Goal: Information Seeking & Learning: Compare options

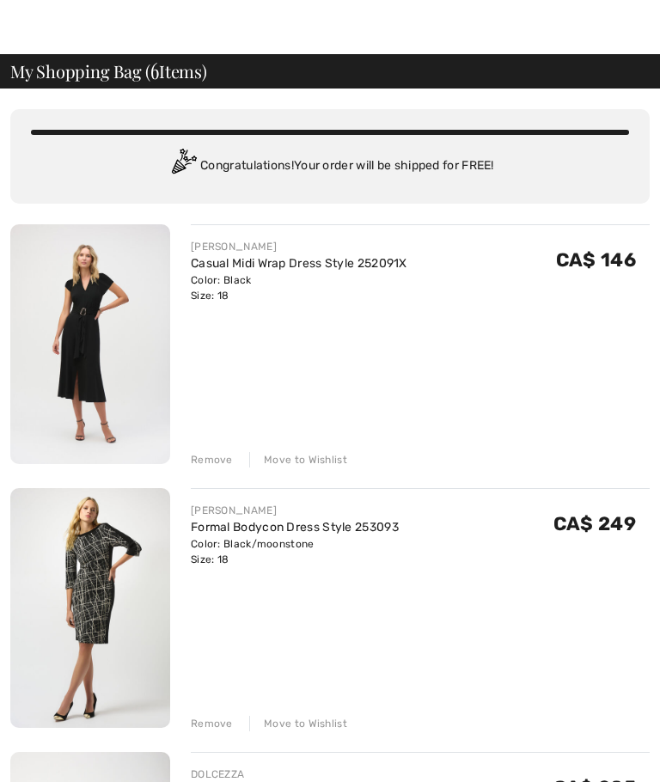
scroll to position [30, 0]
click at [110, 639] on img at bounding box center [90, 608] width 160 height 240
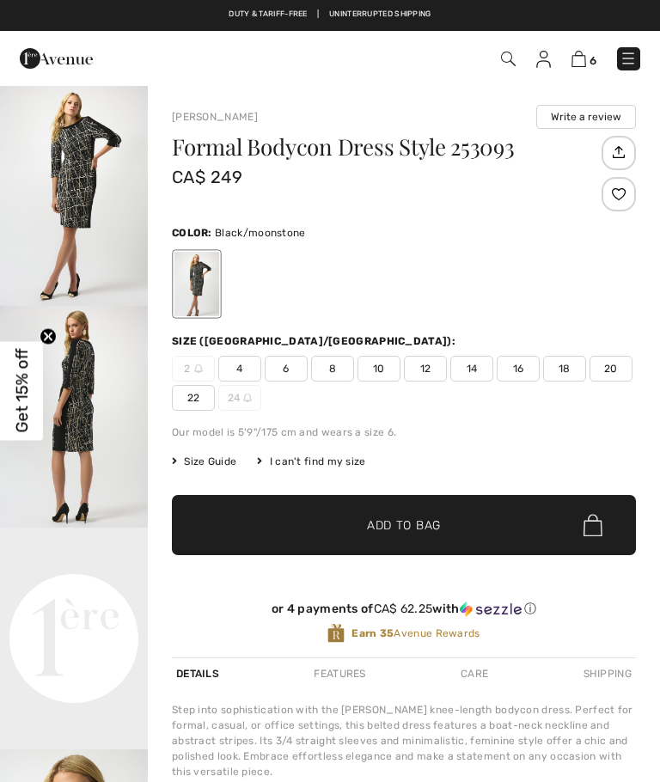
checkbox input "true"
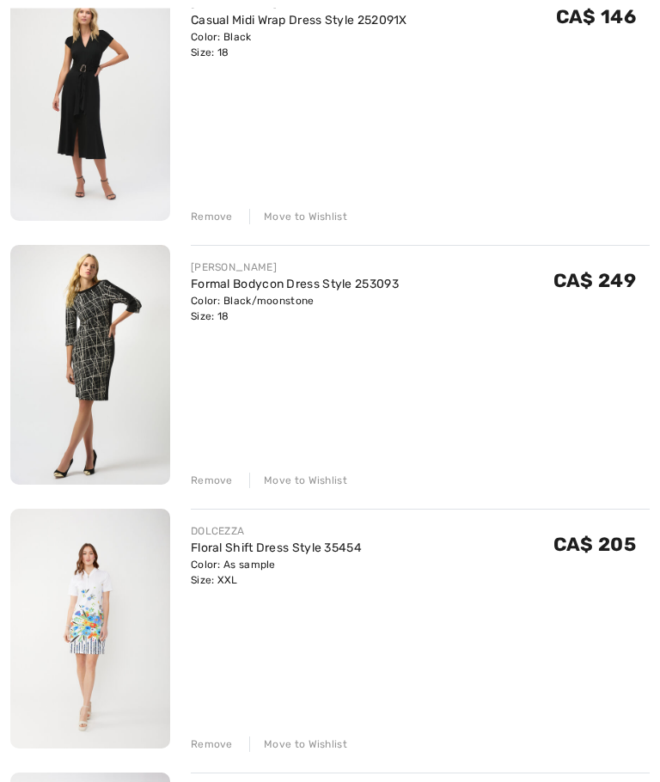
scroll to position [274, 0]
click at [212, 482] on div "Remove" at bounding box center [212, 479] width 42 height 15
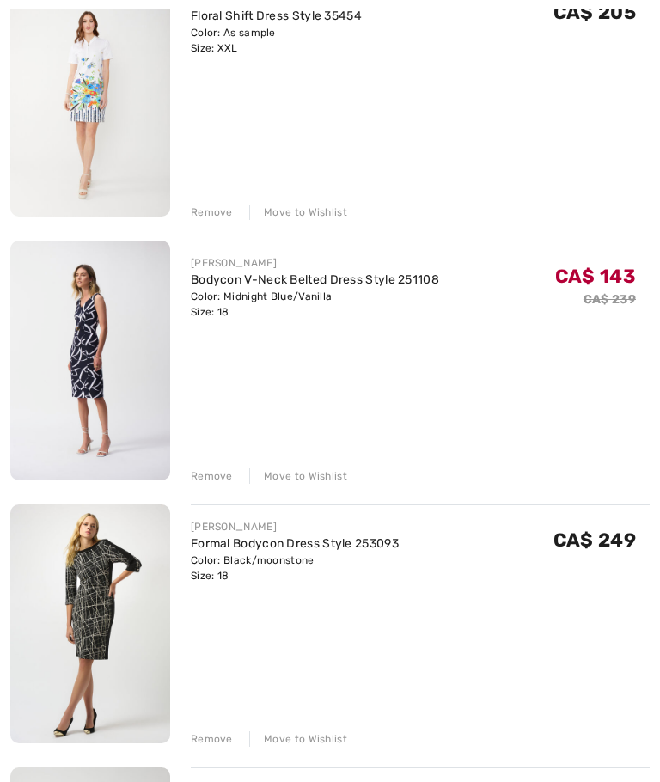
scroll to position [546, 0]
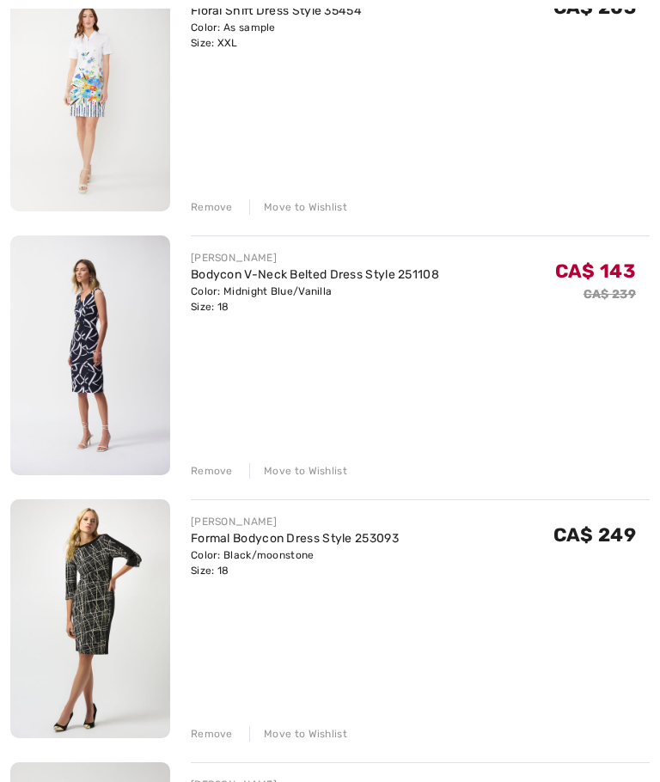
click at [217, 742] on div "Remove" at bounding box center [212, 734] width 42 height 15
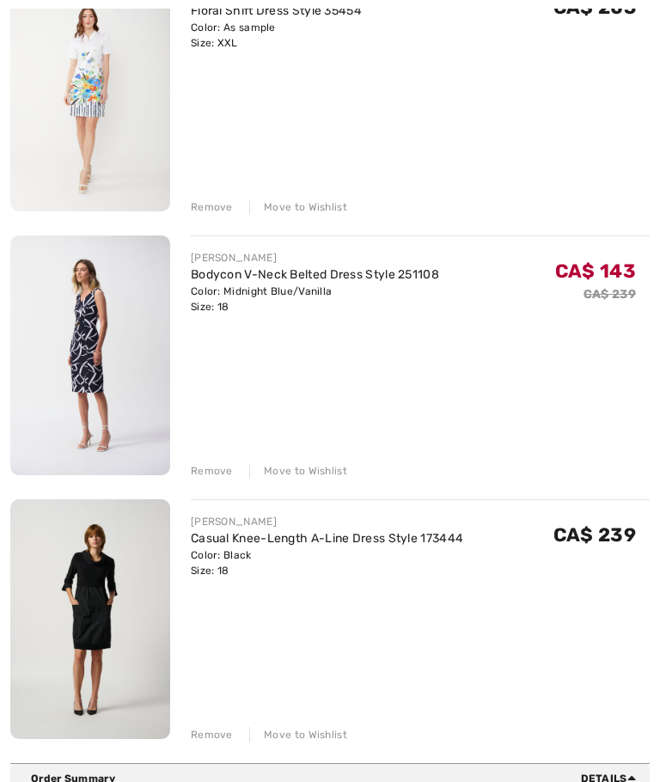
click at [125, 670] on img at bounding box center [90, 619] width 160 height 240
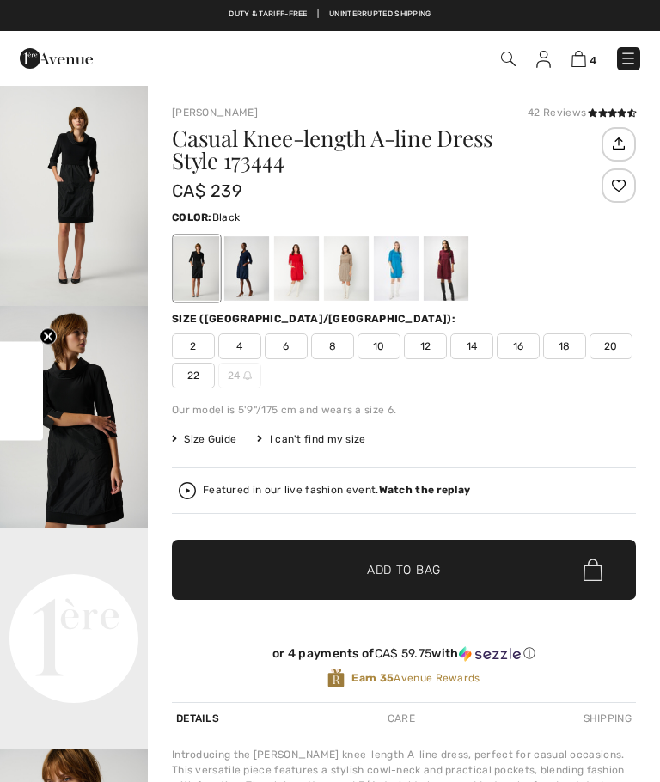
checkbox input "true"
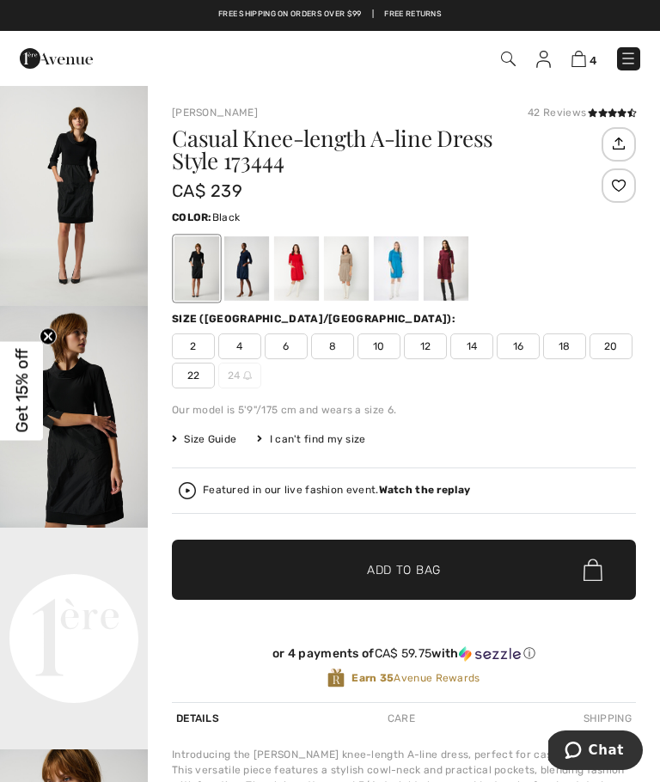
click at [582, 60] on img at bounding box center [579, 59] width 15 height 16
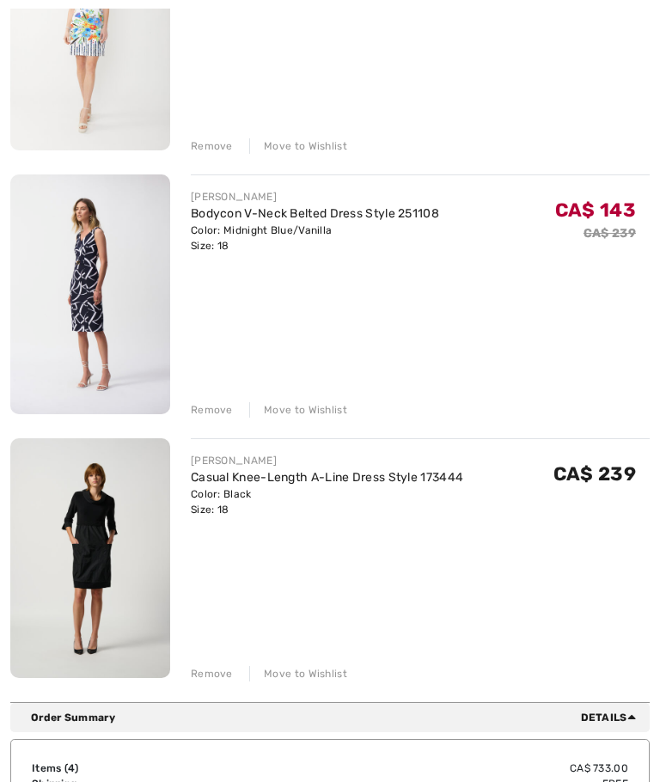
scroll to position [651, 0]
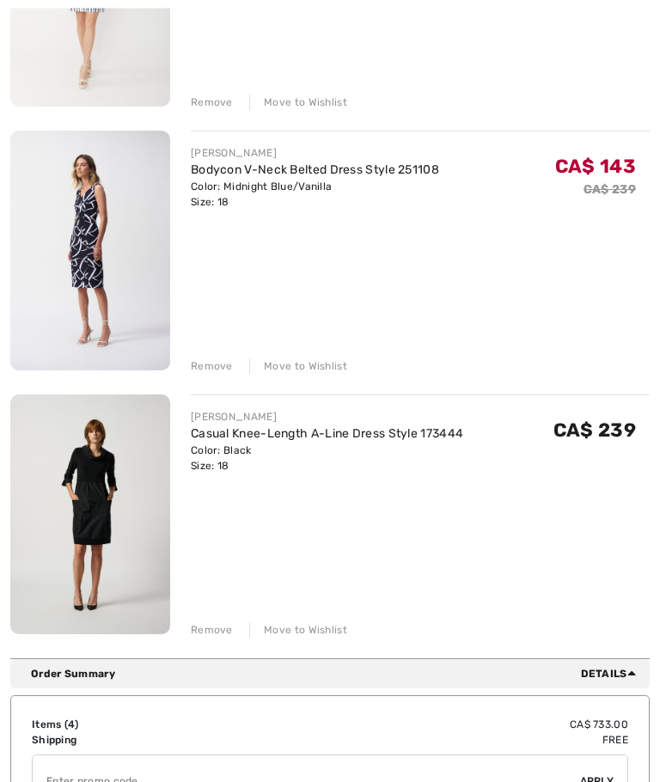
click at [218, 635] on div "Remove" at bounding box center [212, 630] width 42 height 15
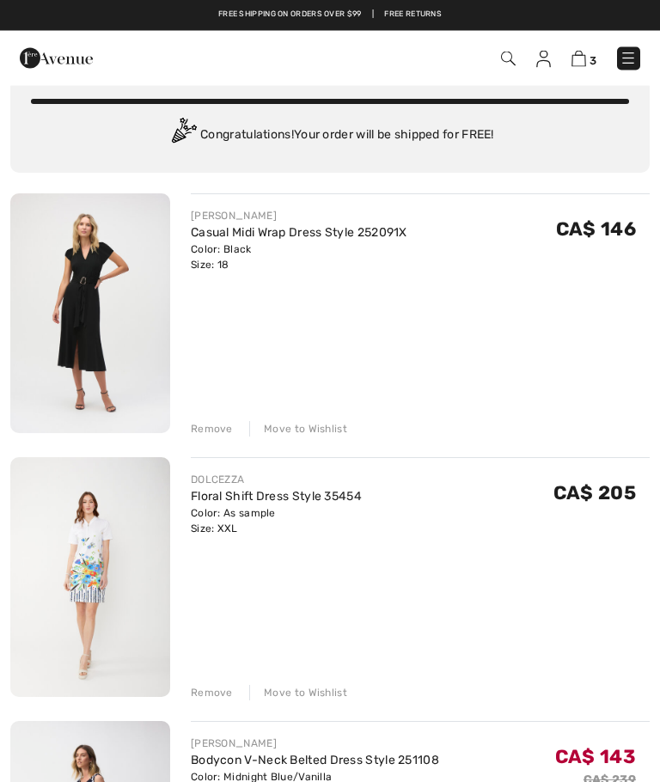
scroll to position [0, 0]
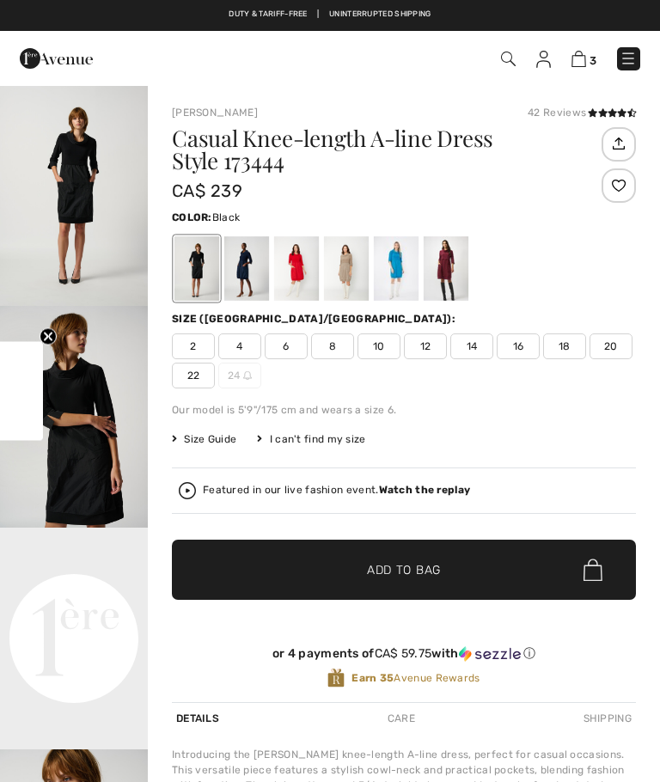
checkbox input "true"
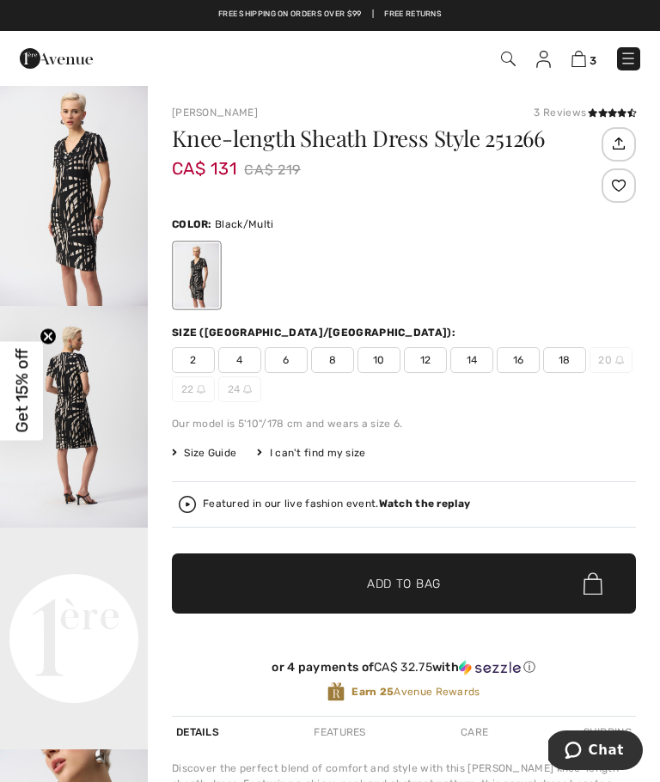
click at [566, 363] on span "18" at bounding box center [564, 360] width 43 height 26
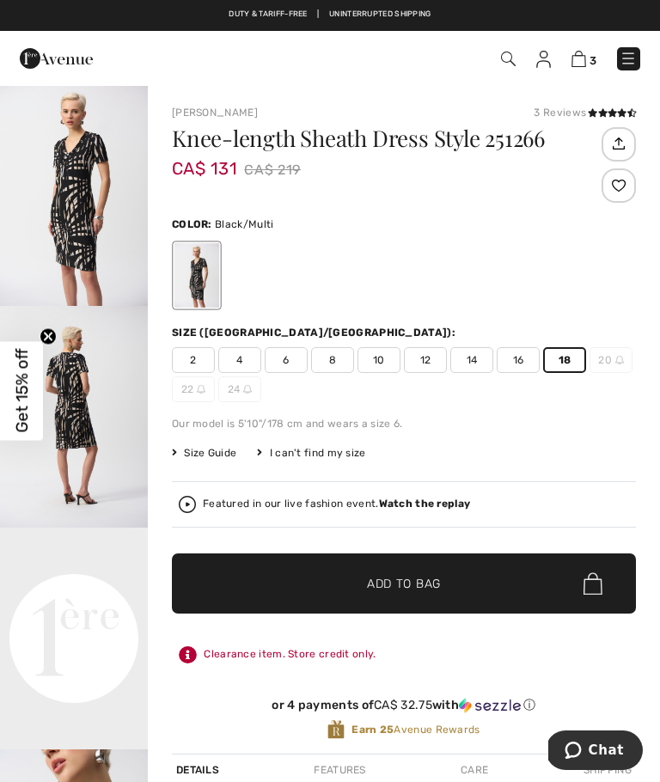
click at [302, 599] on span "✔ Added to Bag Add to Bag" at bounding box center [404, 584] width 464 height 60
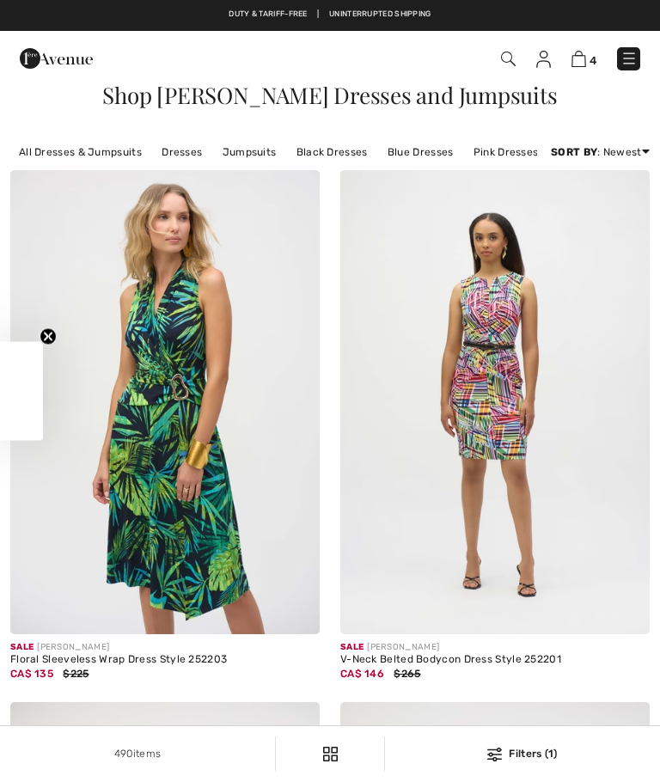
checkbox input "true"
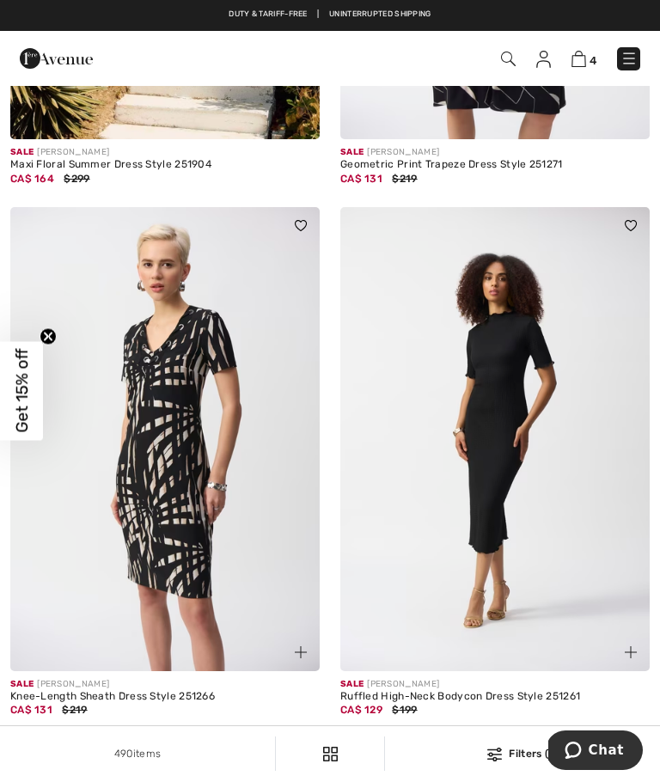
scroll to position [7801, 0]
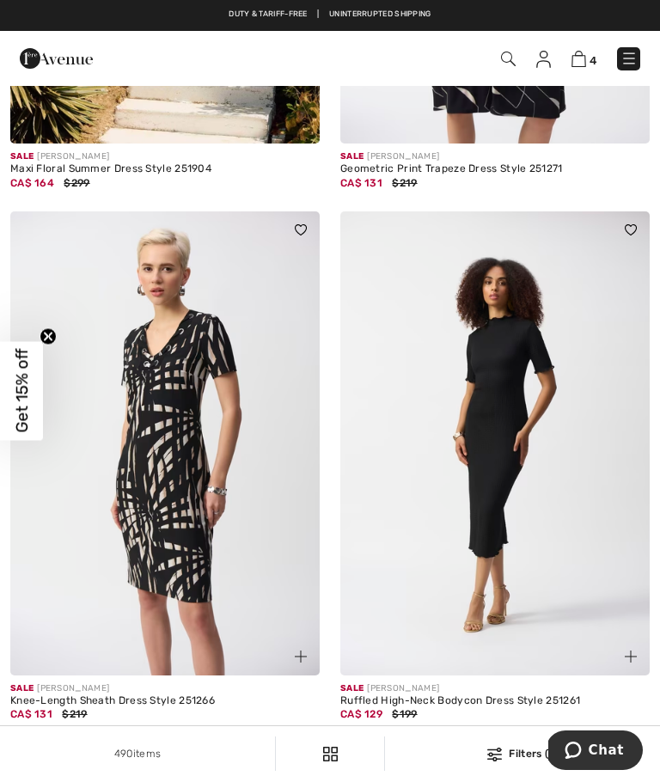
click at [517, 445] on img at bounding box center [494, 443] width 309 height 464
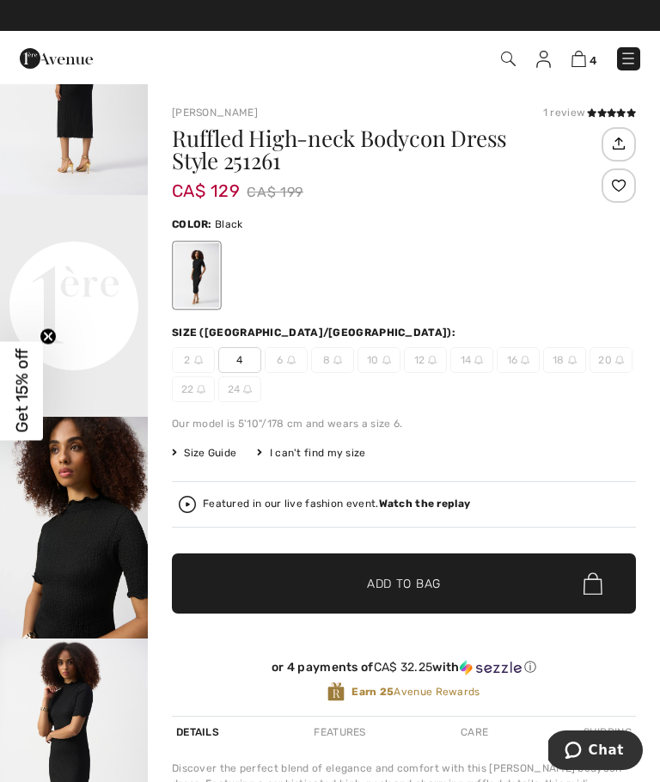
scroll to position [421, 0]
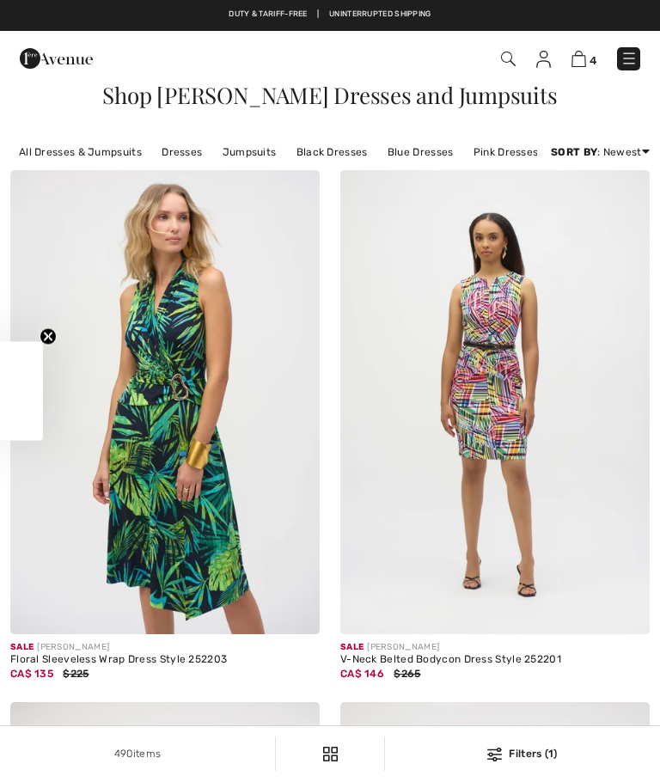
checkbox input "true"
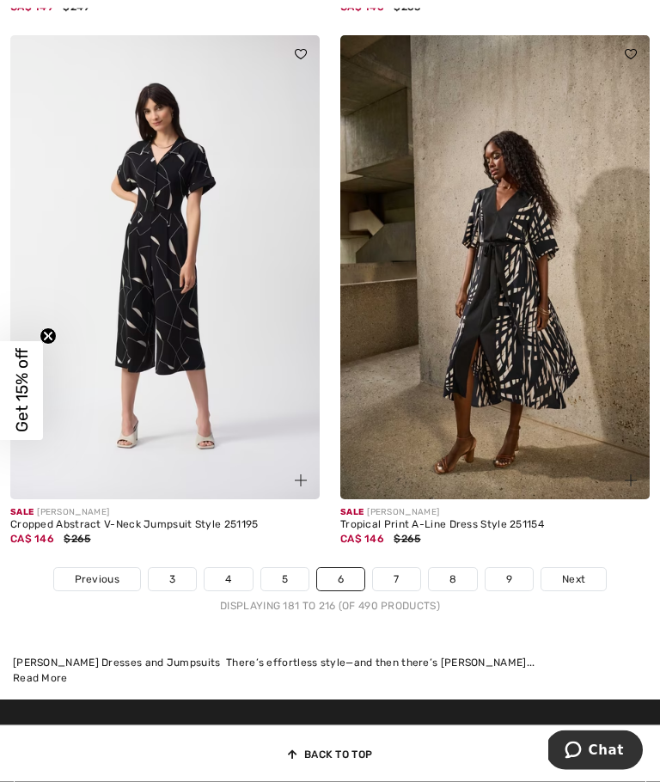
scroll to position [9573, 0]
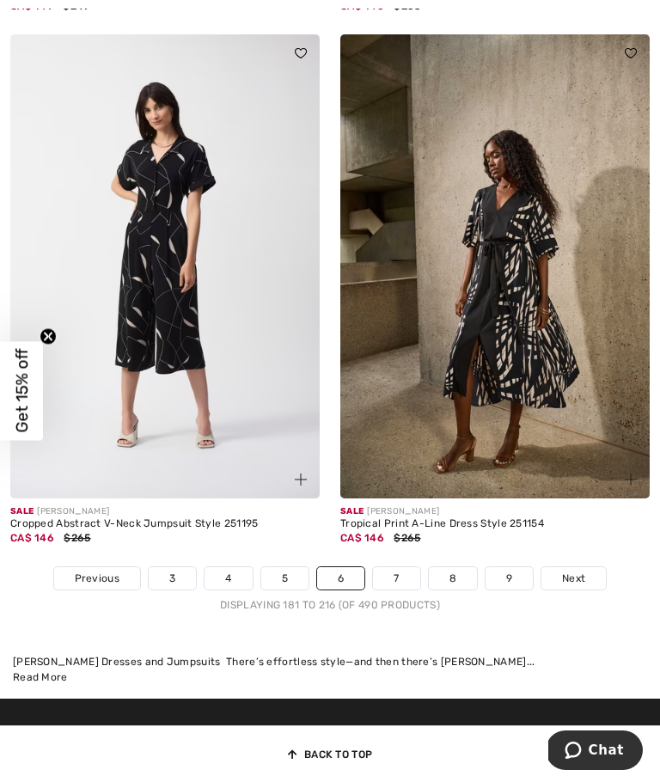
click at [396, 569] on link "7" at bounding box center [396, 578] width 46 height 22
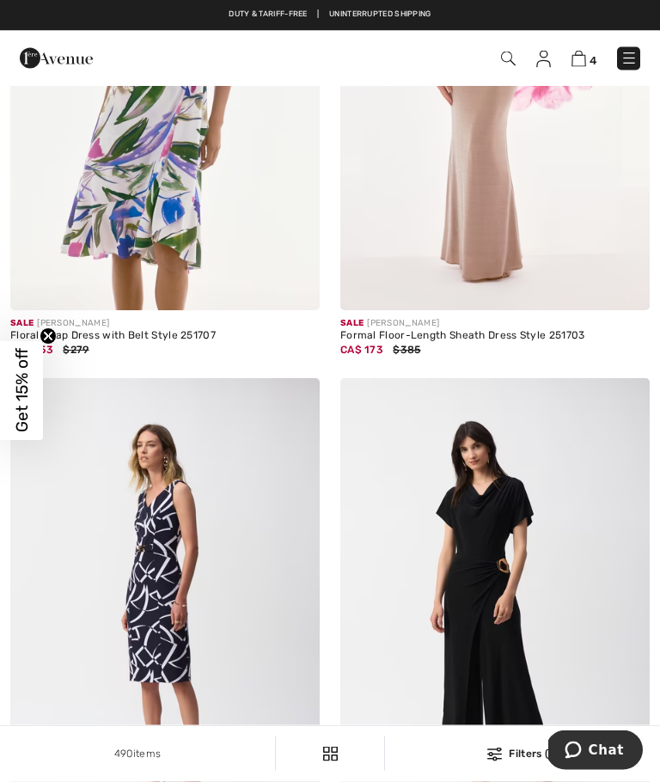
scroll to position [4216, 0]
click at [585, 52] on img at bounding box center [579, 59] width 15 height 16
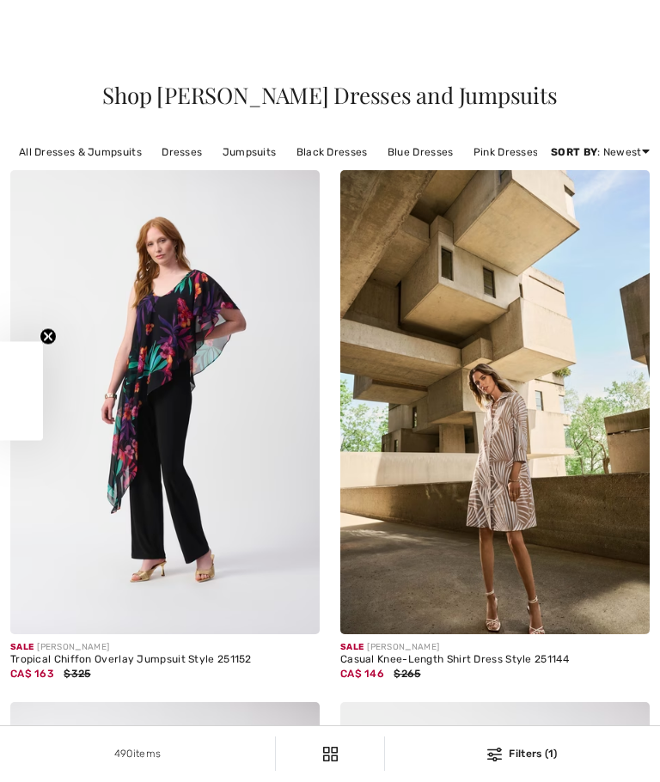
checkbox input "true"
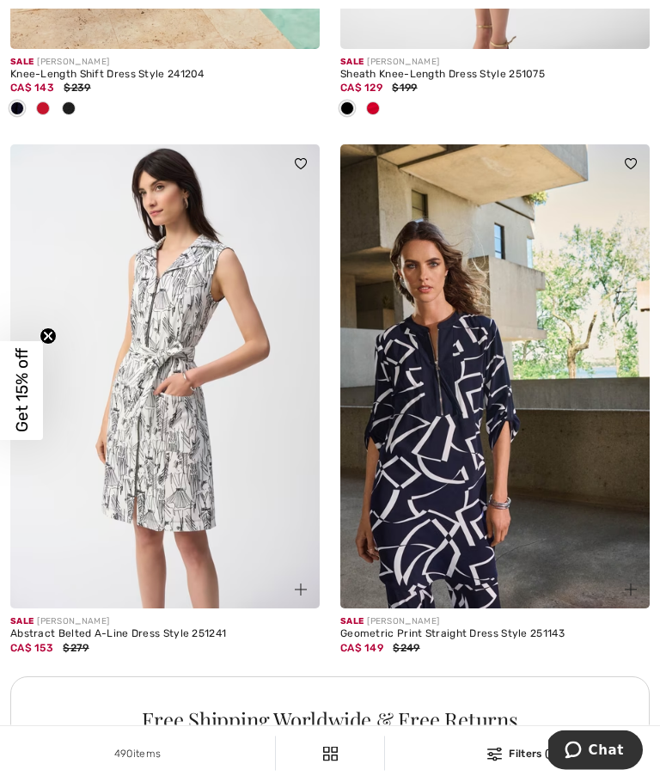
scroll to position [6131, 0]
click at [471, 537] on img at bounding box center [494, 376] width 309 height 464
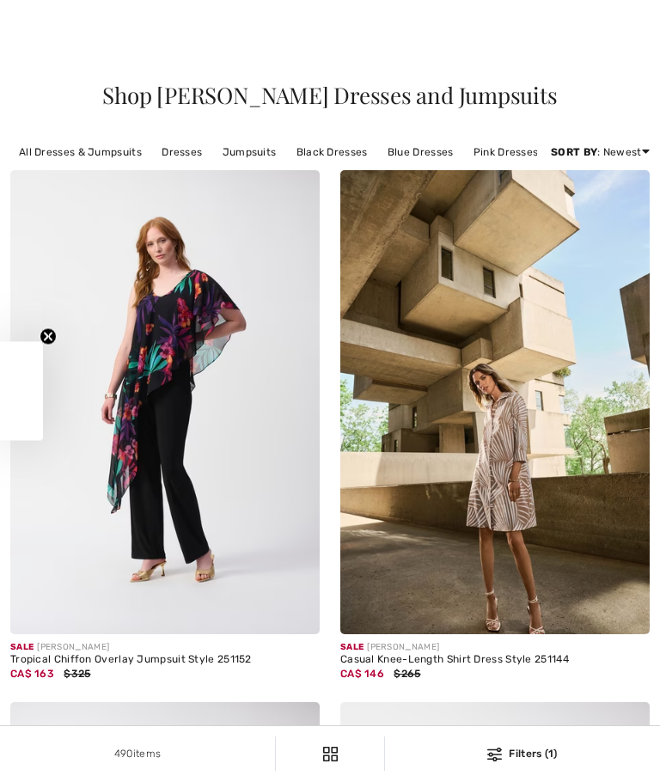
checkbox input "true"
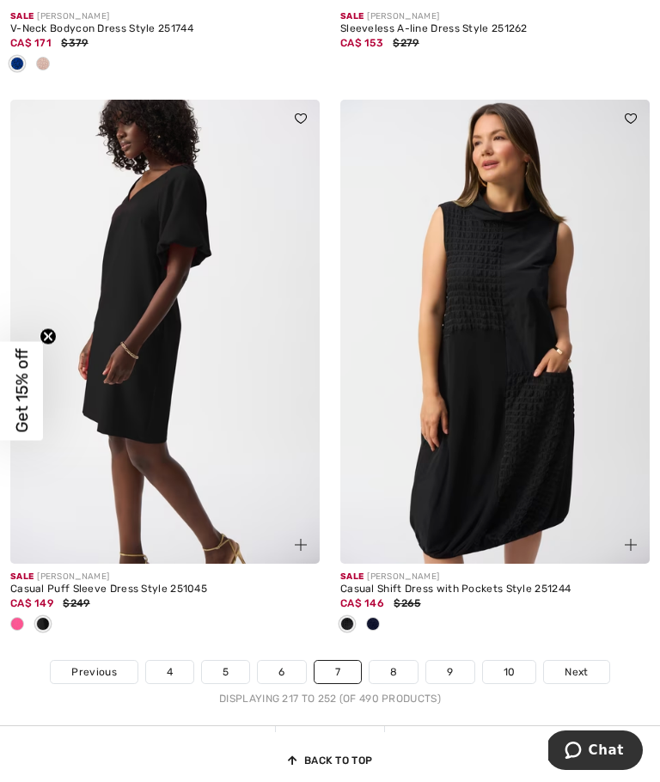
scroll to position [9594, 0]
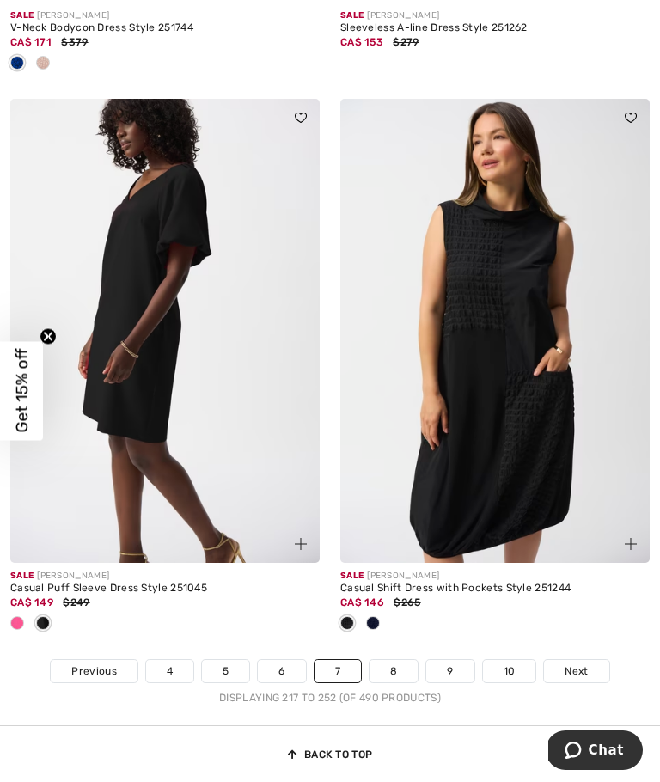
click at [402, 660] on link "8" at bounding box center [394, 671] width 48 height 22
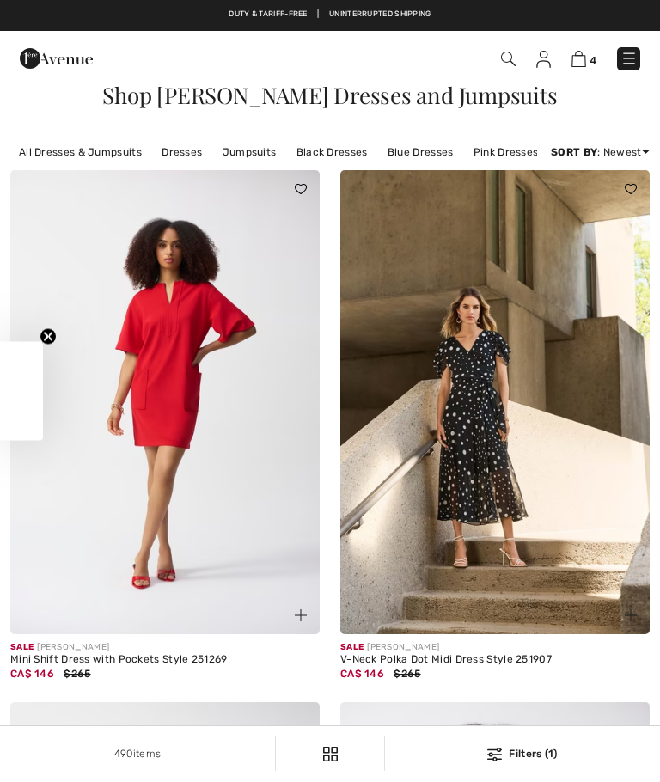
checkbox input "true"
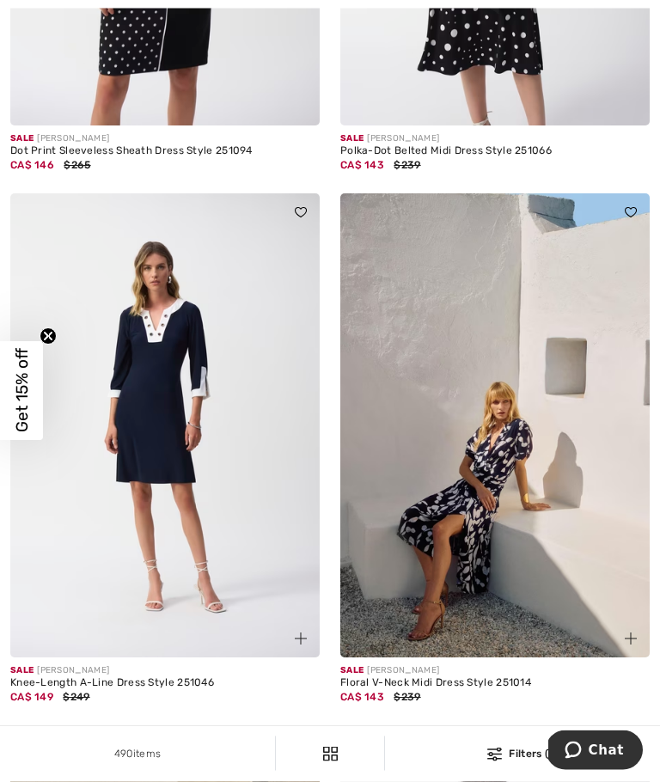
scroll to position [2107, 0]
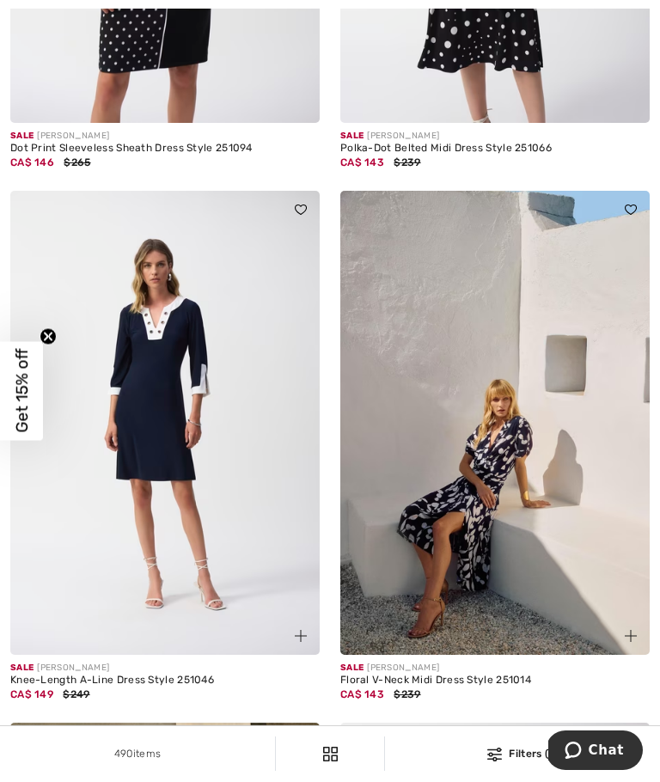
click at [410, 677] on div "Floral V-Neck Midi Dress Style 251014" at bounding box center [494, 681] width 309 height 12
click at [466, 578] on img at bounding box center [494, 423] width 309 height 464
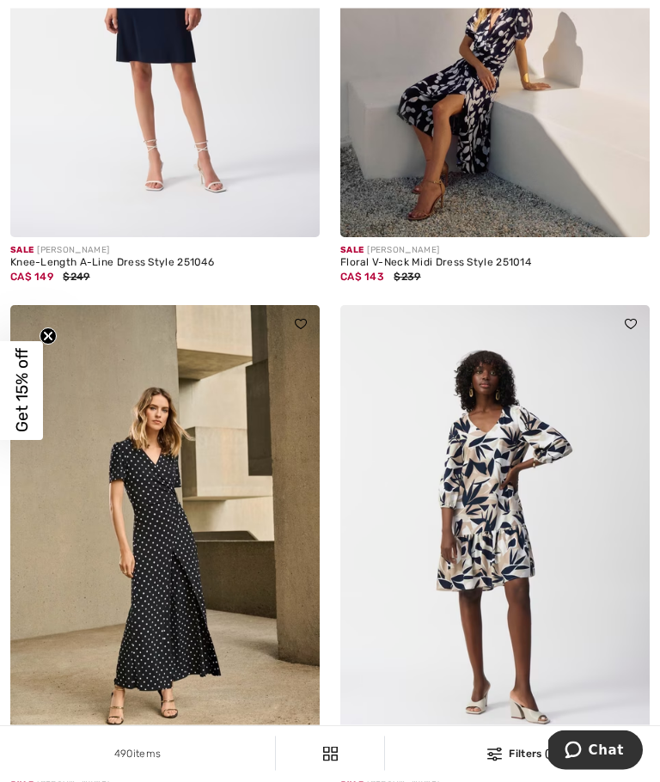
scroll to position [2530, 0]
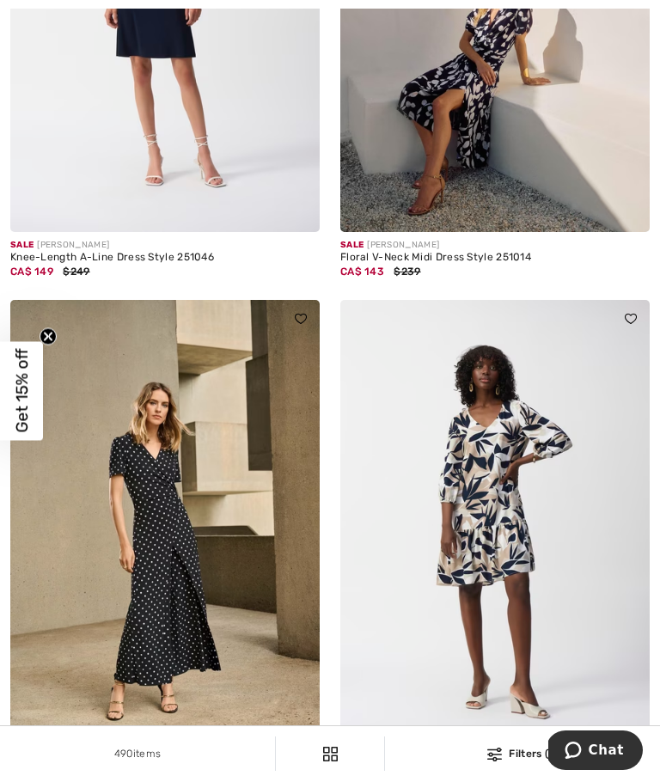
click at [229, 660] on img at bounding box center [164, 532] width 309 height 464
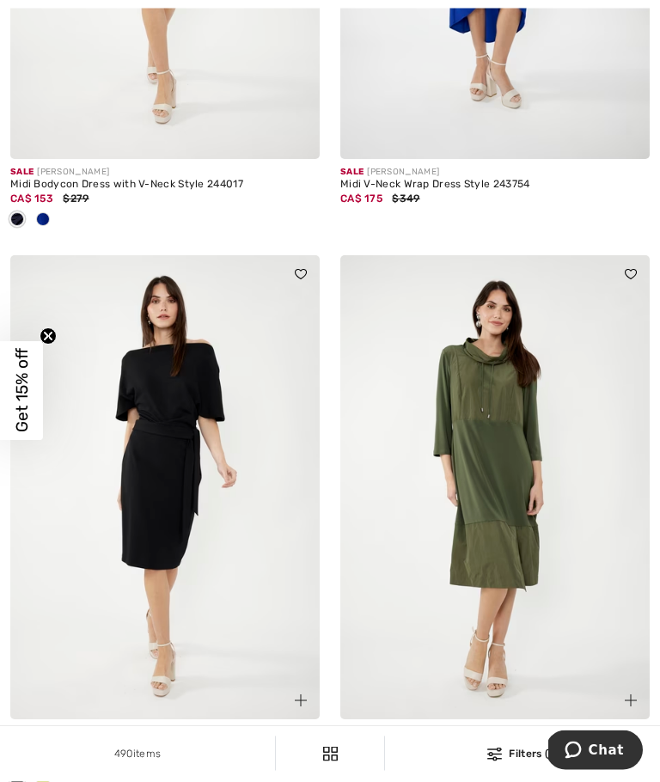
scroll to position [4339, 0]
click at [521, 536] on img at bounding box center [494, 487] width 309 height 464
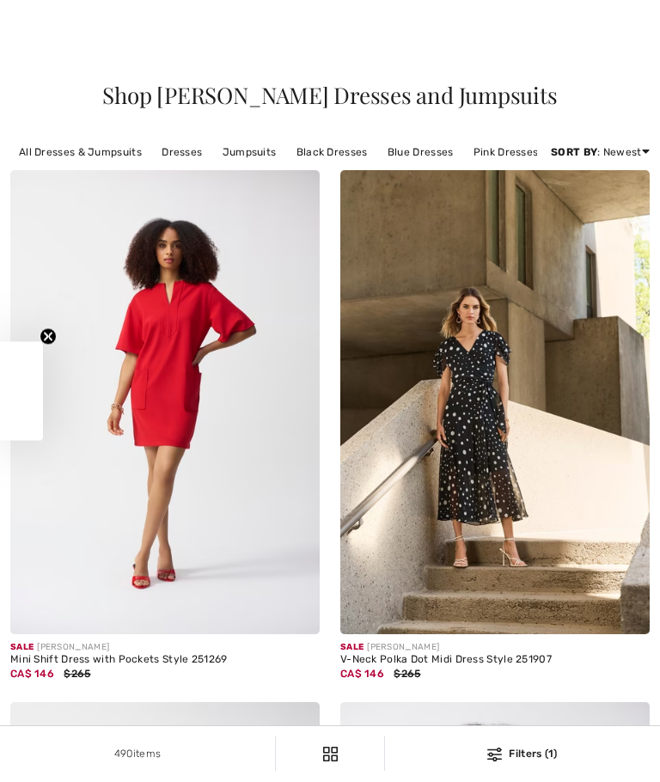
checkbox input "true"
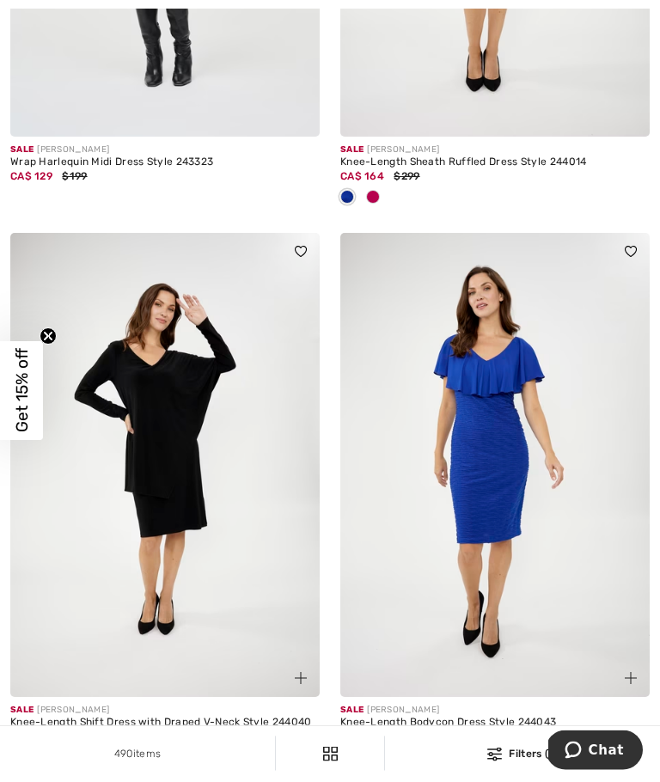
scroll to position [5483, 0]
click at [51, 749] on div at bounding box center [43, 758] width 26 height 28
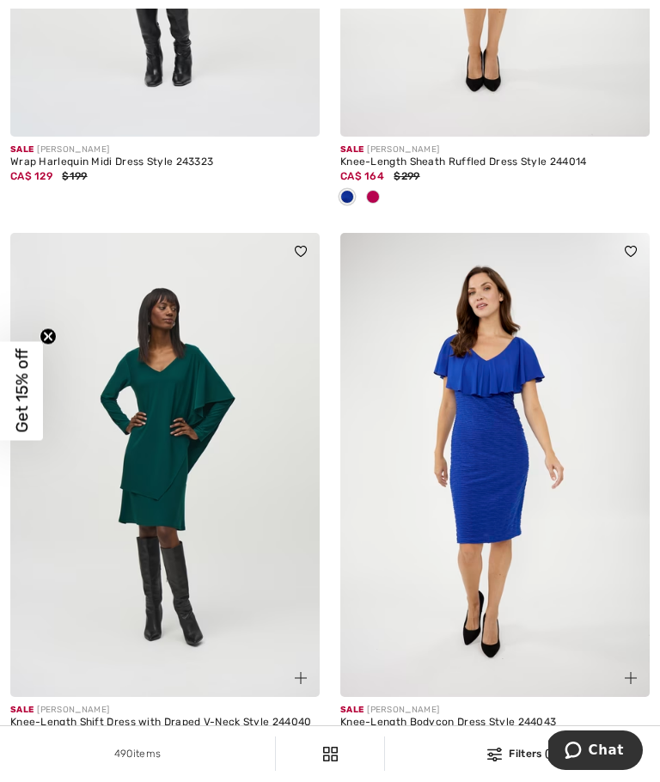
click at [18, 750] on span at bounding box center [17, 757] width 14 height 14
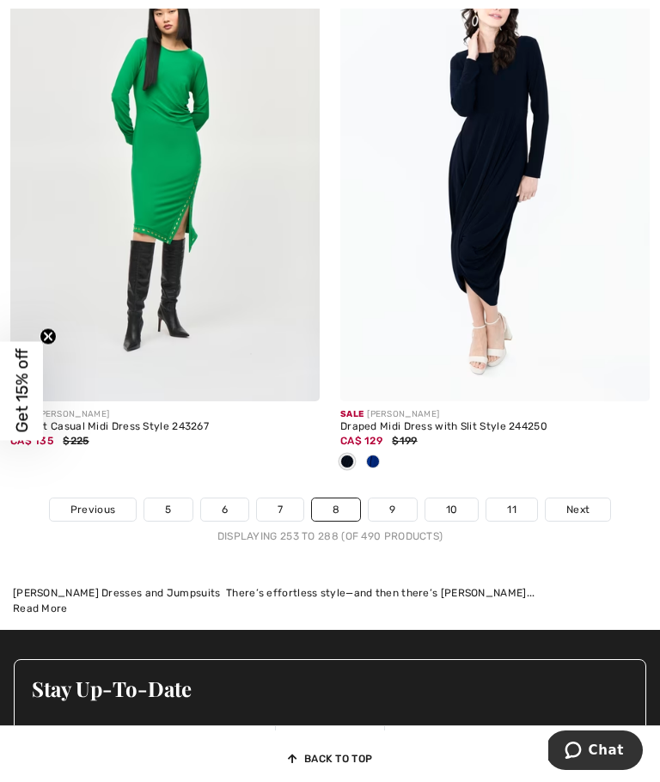
scroll to position [9787, 0]
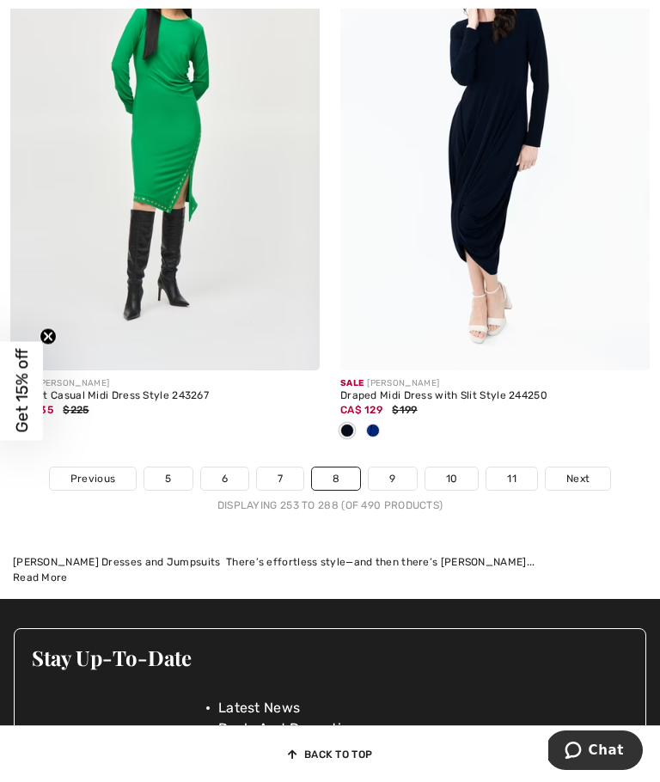
click at [395, 471] on link "9" at bounding box center [392, 479] width 47 height 22
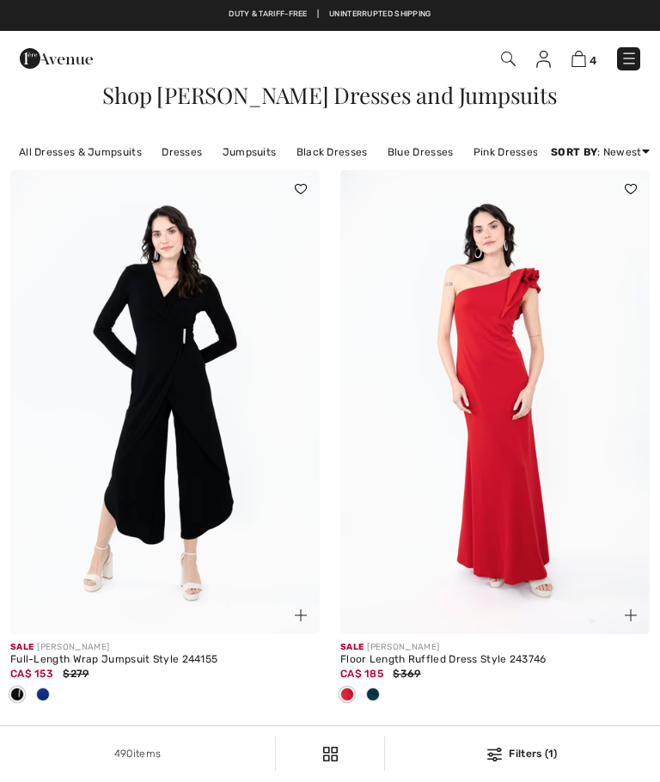
checkbox input "true"
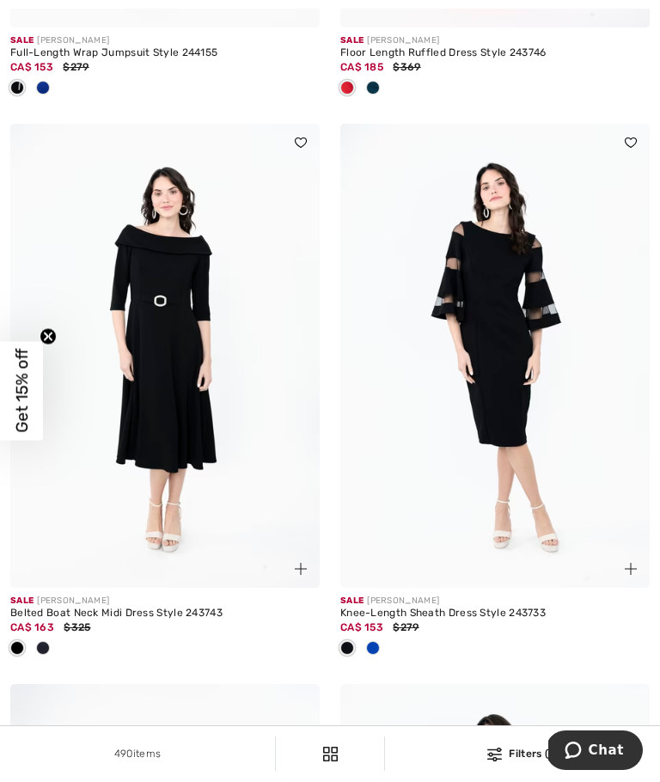
scroll to position [609, 0]
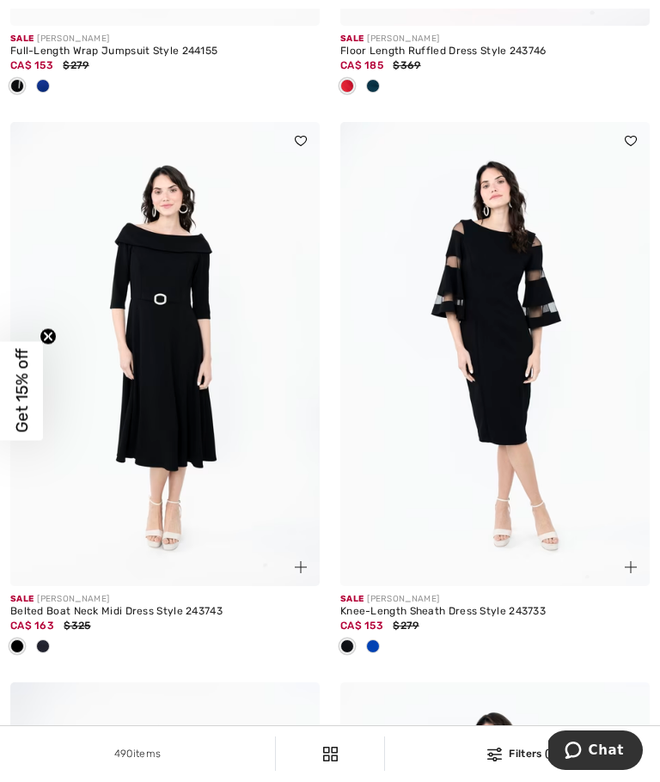
click at [49, 646] on span at bounding box center [43, 647] width 14 height 14
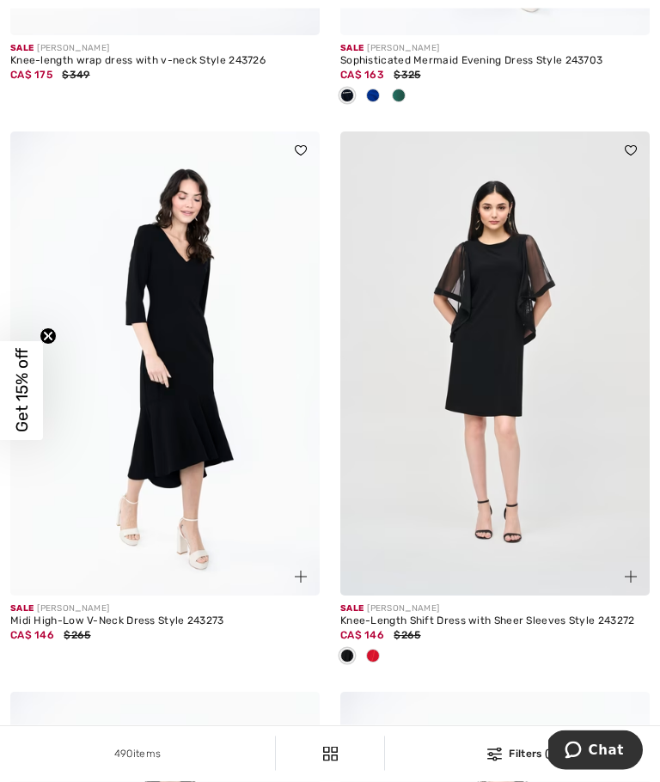
scroll to position [2278, 0]
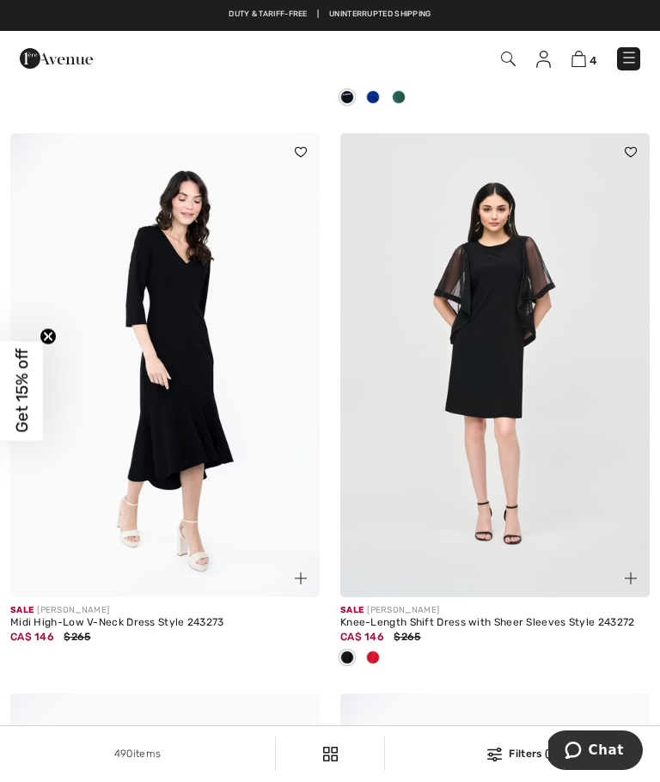
click at [172, 629] on div "CA$ 146 $265" at bounding box center [164, 636] width 309 height 15
click at [375, 658] on span at bounding box center [373, 658] width 14 height 14
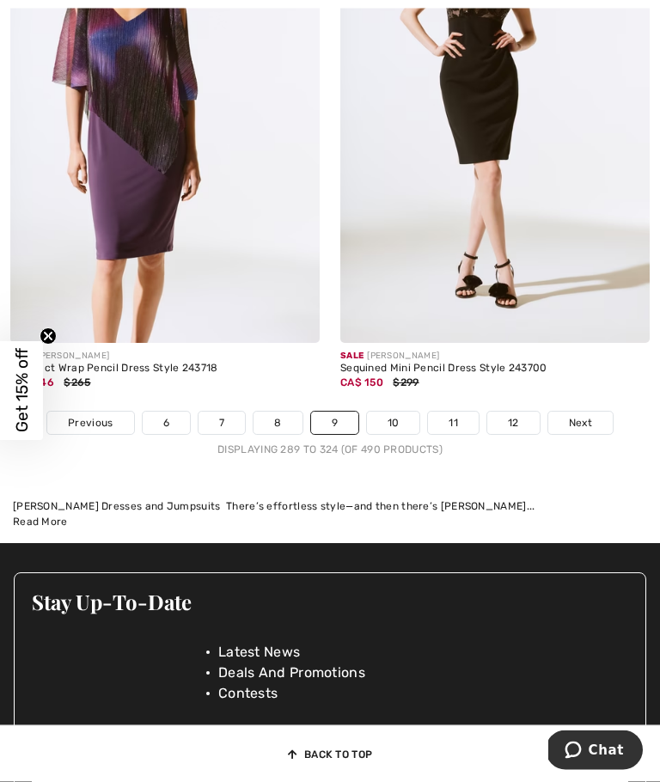
scroll to position [9928, 0]
click at [397, 412] on link "10" at bounding box center [393, 423] width 53 height 22
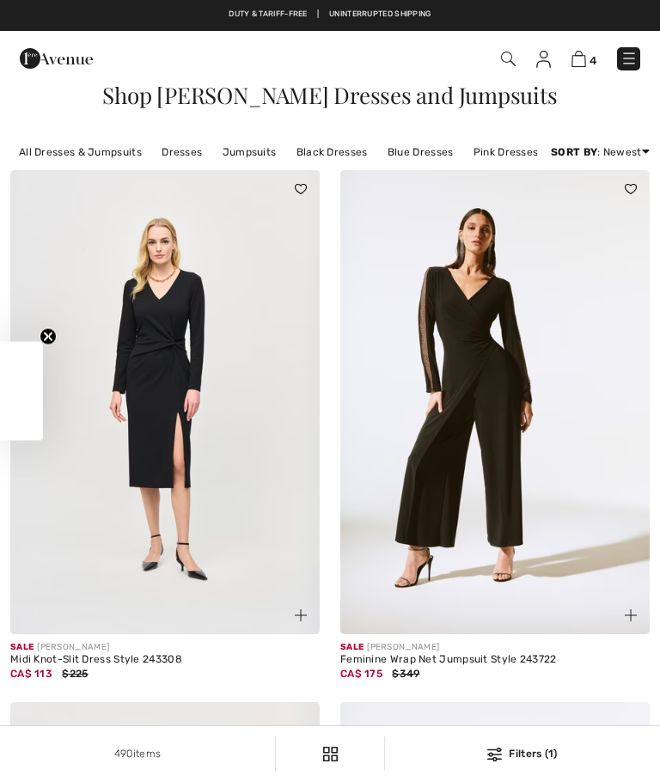
checkbox input "true"
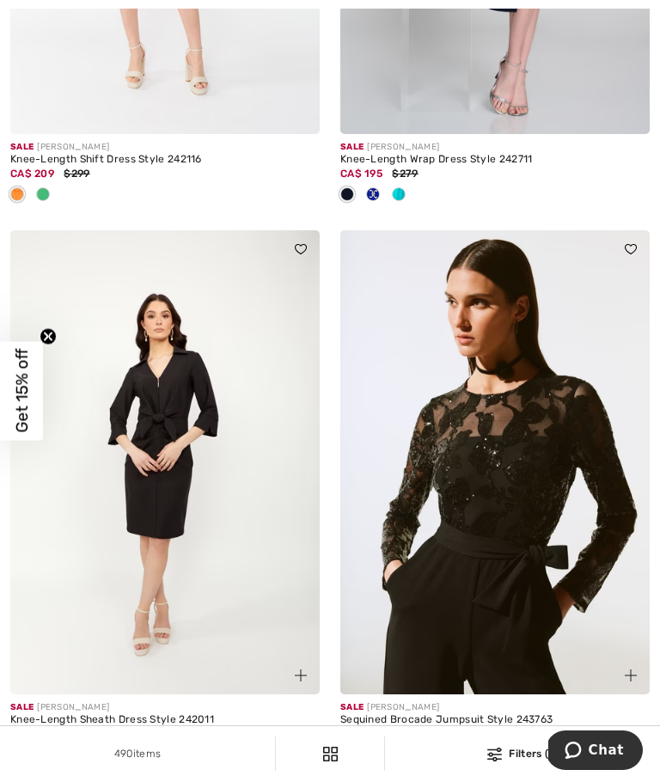
scroll to position [3836, 0]
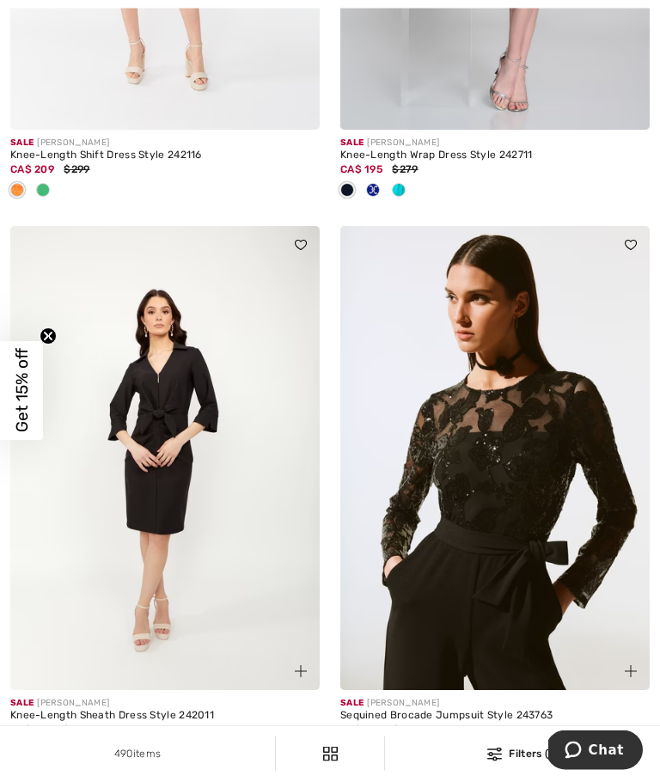
click at [65, 748] on span at bounding box center [69, 751] width 14 height 14
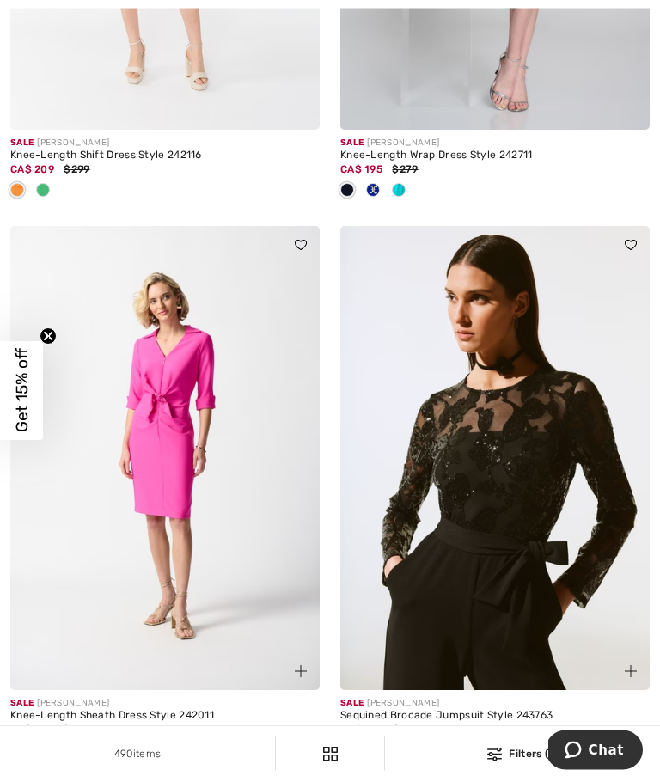
scroll to position [3836, 0]
click at [69, 744] on span at bounding box center [69, 751] width 14 height 14
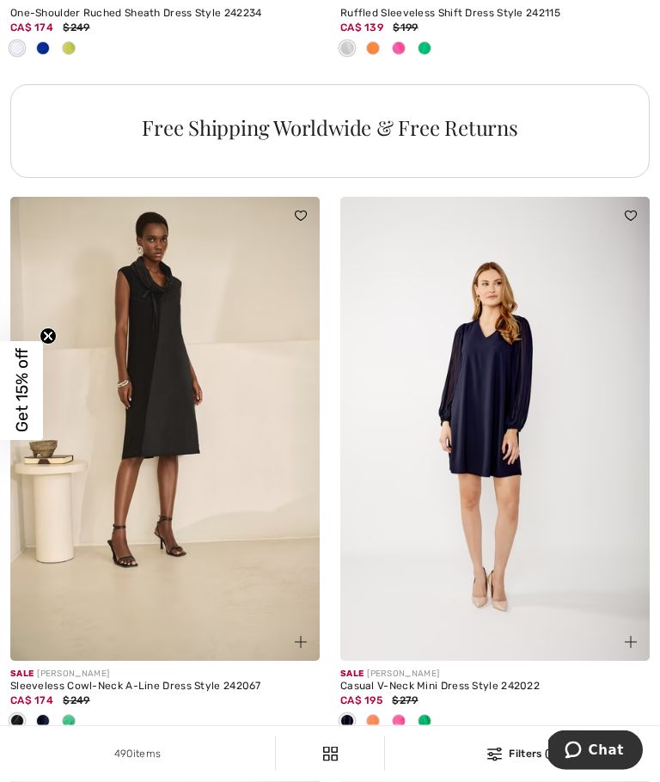
scroll to position [6723, 0]
click at [71, 717] on span at bounding box center [69, 721] width 14 height 14
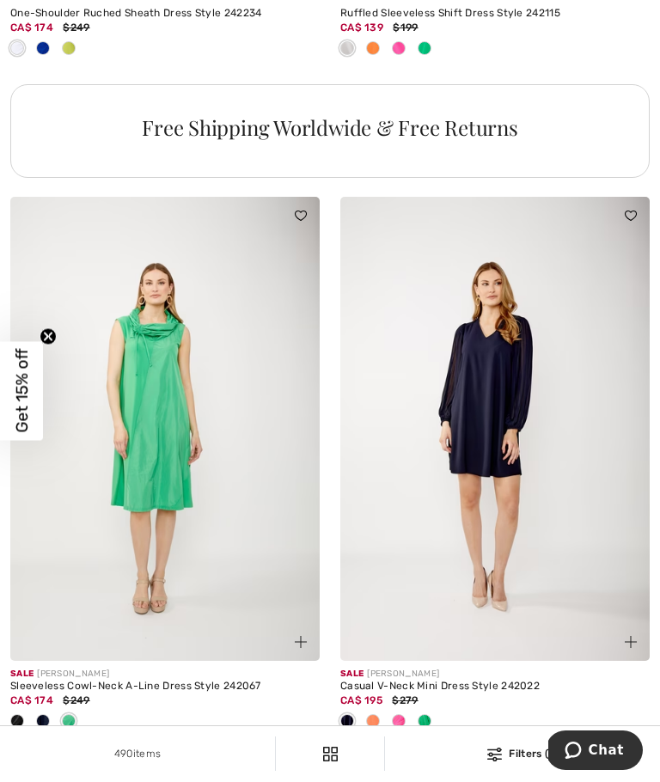
click at [49, 730] on div "Sale JOSEPH RIBKOFF Sleeveless Cowl-Neck A-Line Dress Style 242067 CA$ 174 $249" at bounding box center [164, 709] width 309 height 96
click at [45, 714] on span at bounding box center [43, 721] width 14 height 14
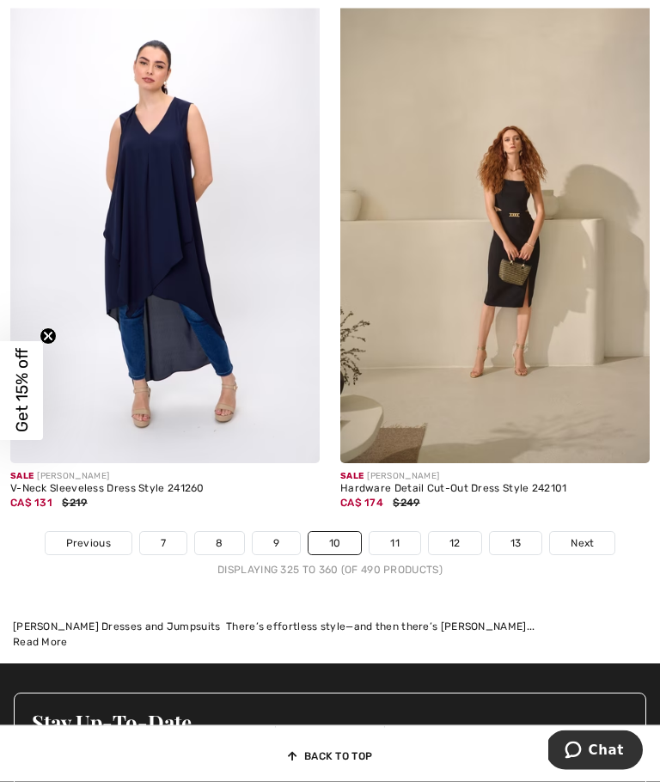
scroll to position [9747, 0]
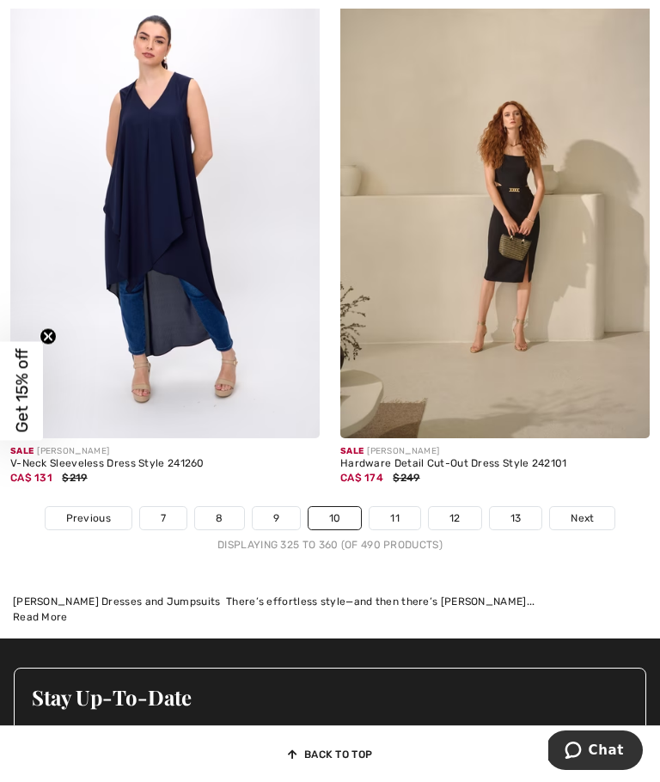
click at [400, 512] on link "11" at bounding box center [395, 518] width 51 height 22
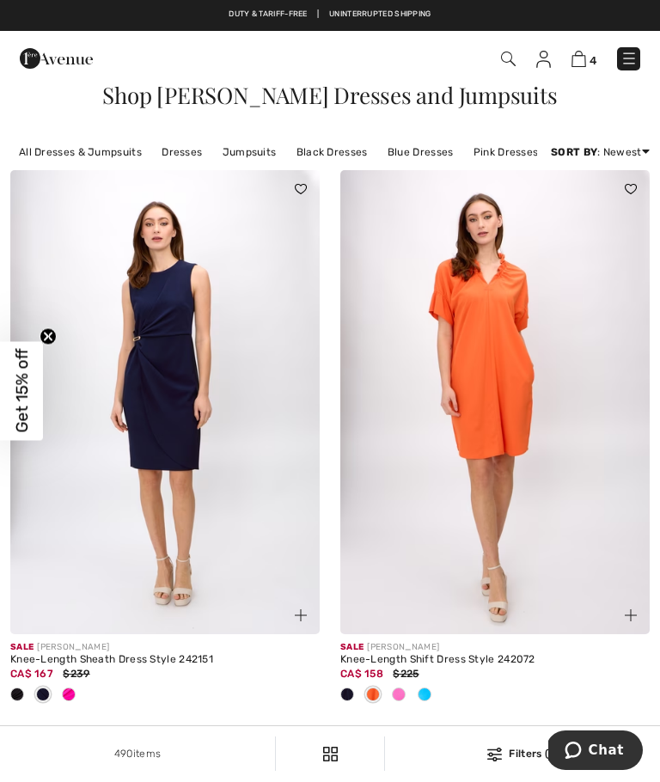
click at [71, 691] on span at bounding box center [69, 695] width 14 height 14
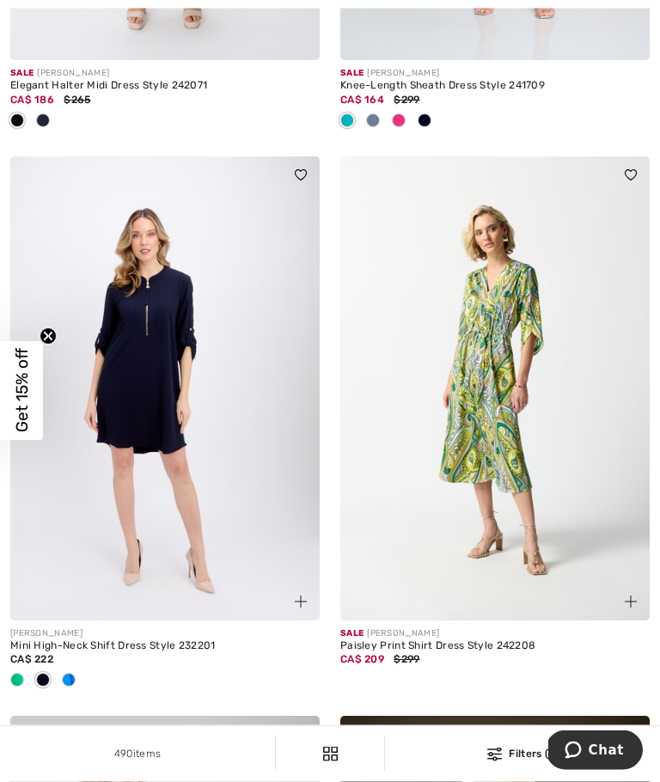
scroll to position [1135, 0]
click at [72, 680] on span at bounding box center [69, 680] width 14 height 14
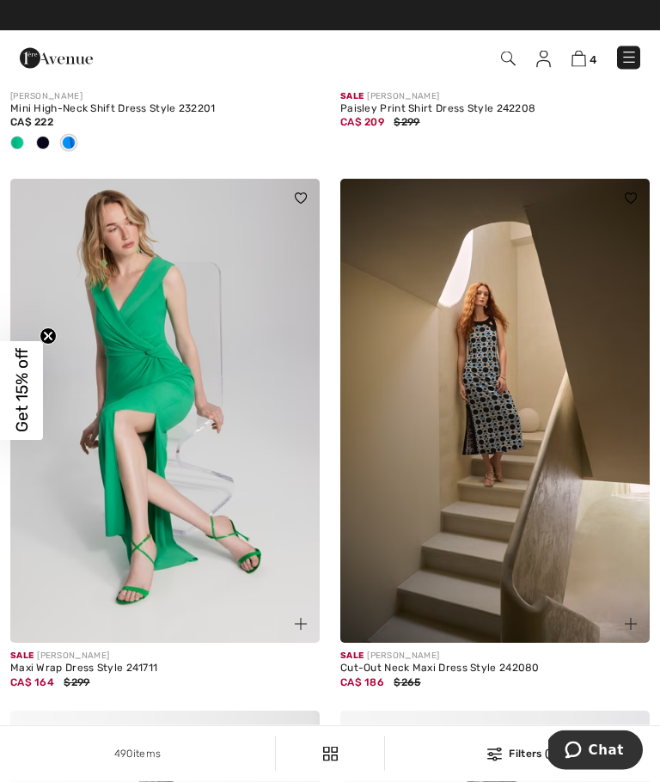
scroll to position [1672, 0]
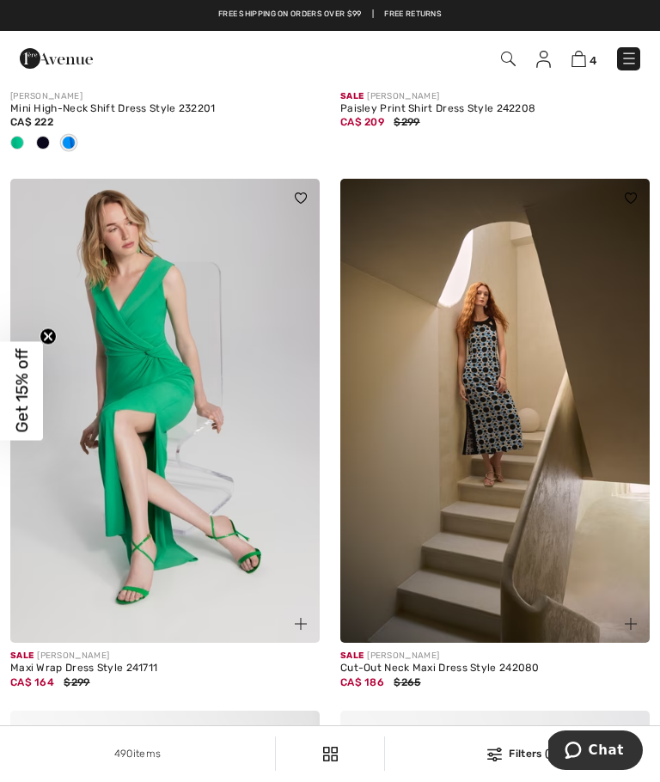
click at [474, 589] on img at bounding box center [494, 411] width 309 height 464
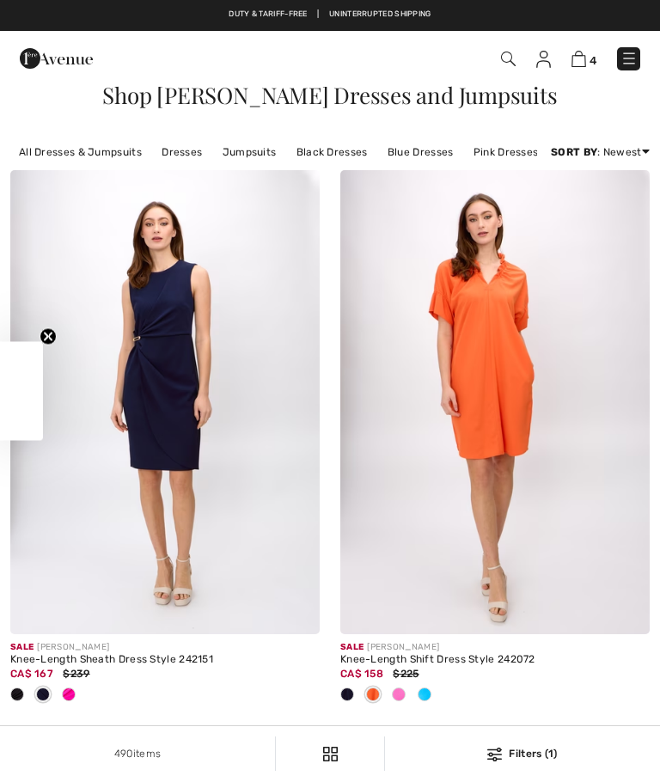
checkbox input "true"
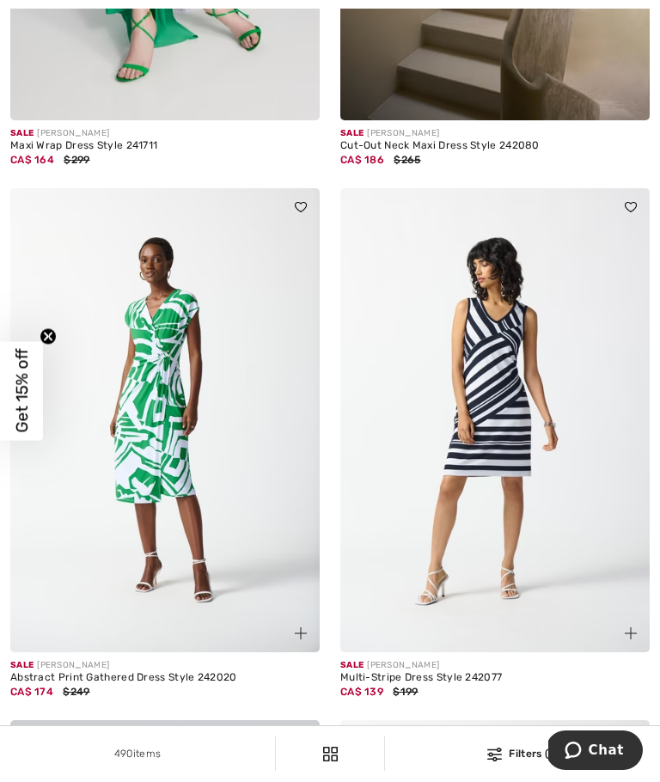
scroll to position [2222, 0]
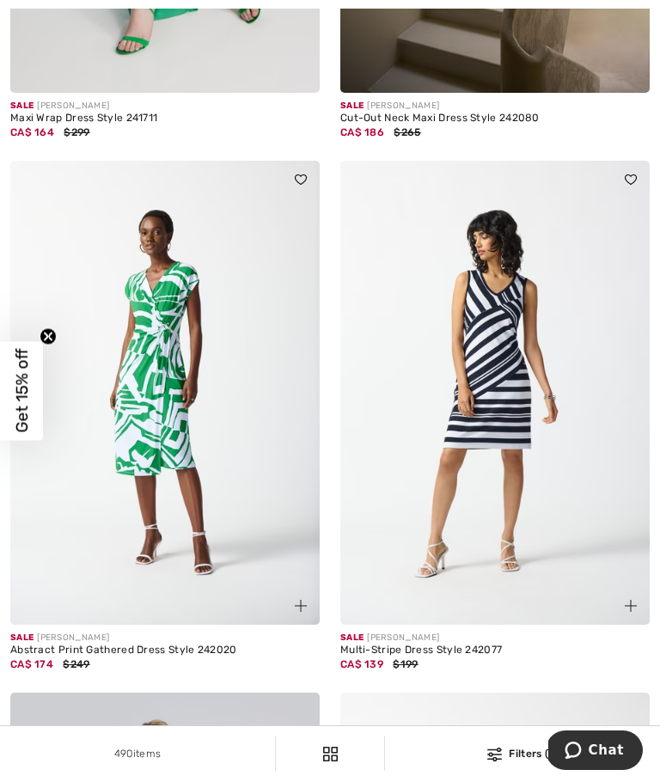
click at [417, 638] on div "Sale JOSEPH RIBKOFF" at bounding box center [494, 638] width 309 height 13
click at [494, 512] on img at bounding box center [494, 393] width 309 height 464
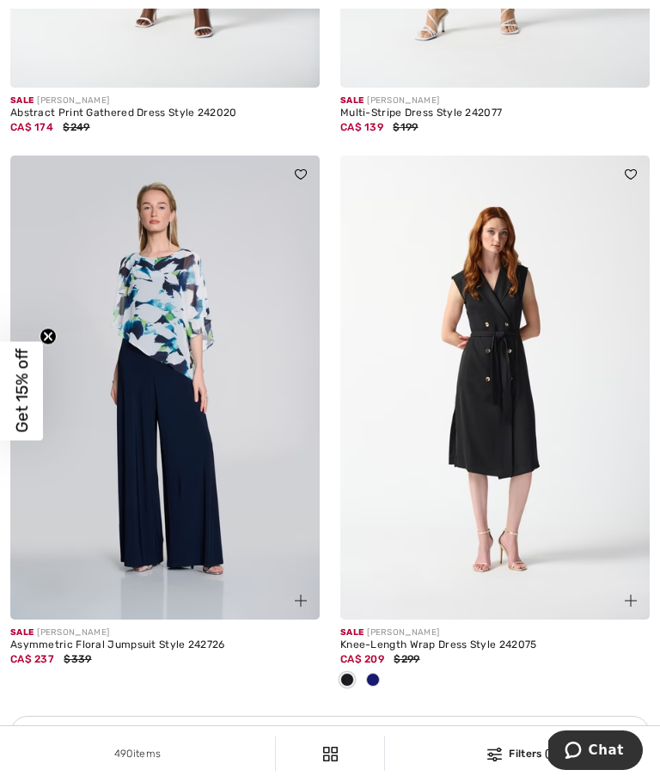
scroll to position [2762, 0]
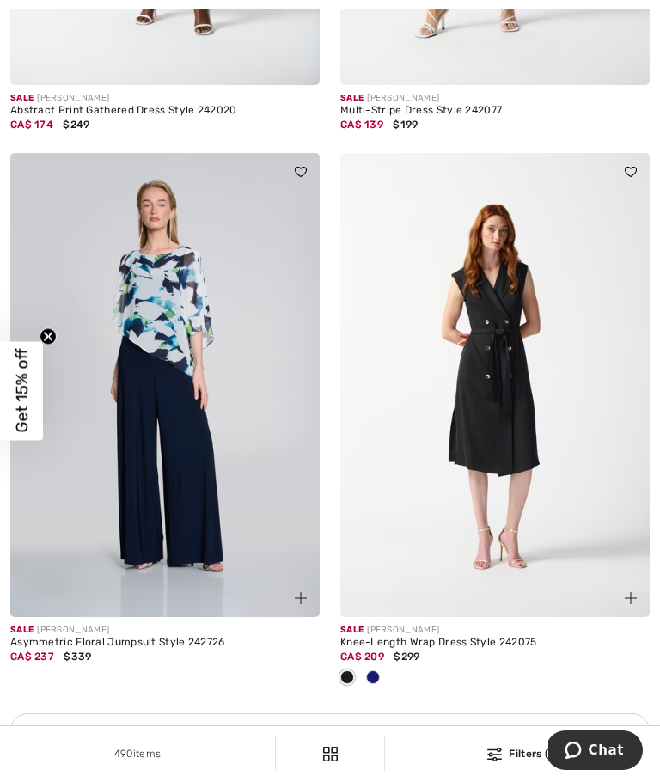
click at [380, 672] on div at bounding box center [373, 678] width 26 height 28
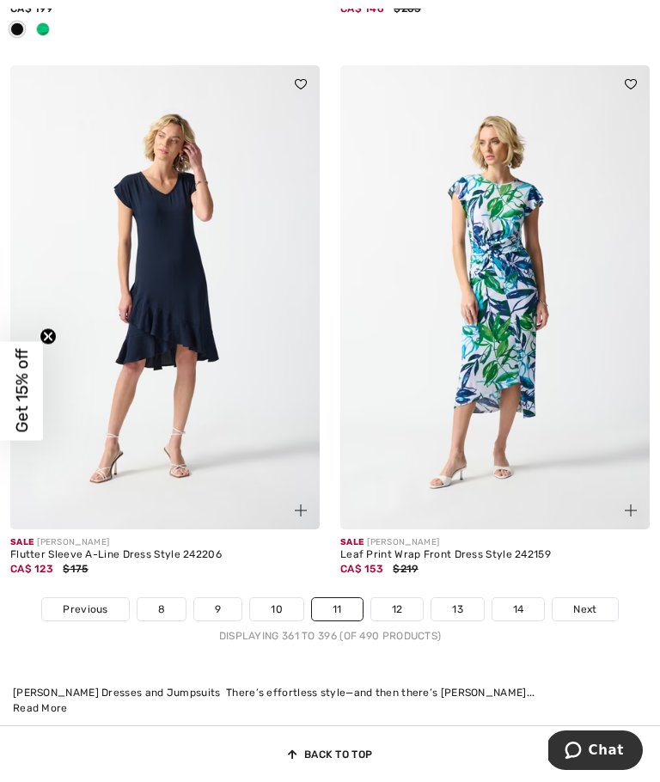
scroll to position [9744, 0]
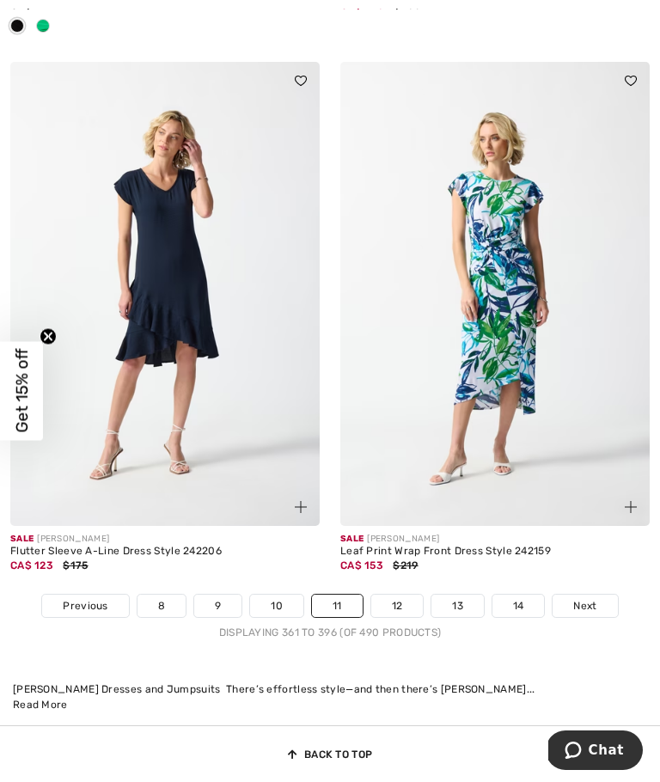
click at [389, 595] on link "12" at bounding box center [397, 606] width 52 height 22
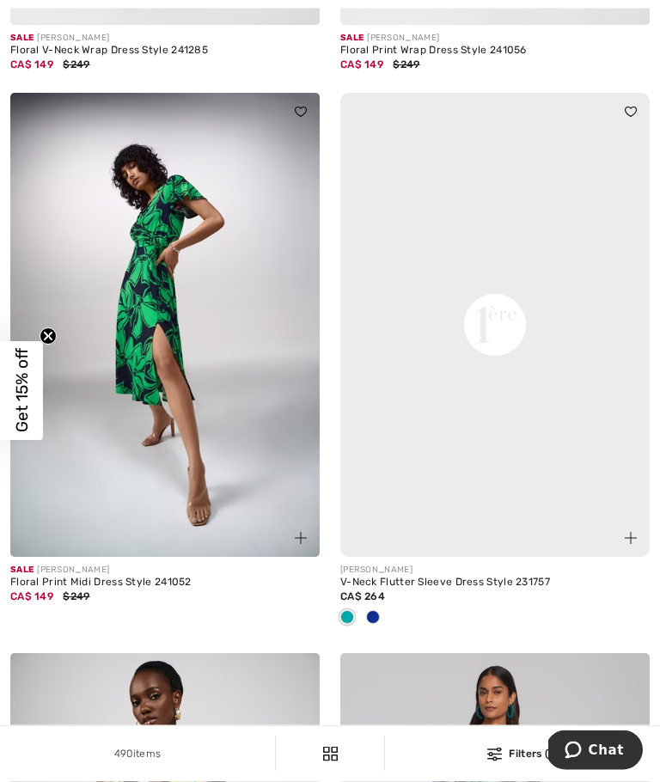
scroll to position [7359, 0]
click at [380, 607] on div at bounding box center [373, 619] width 26 height 28
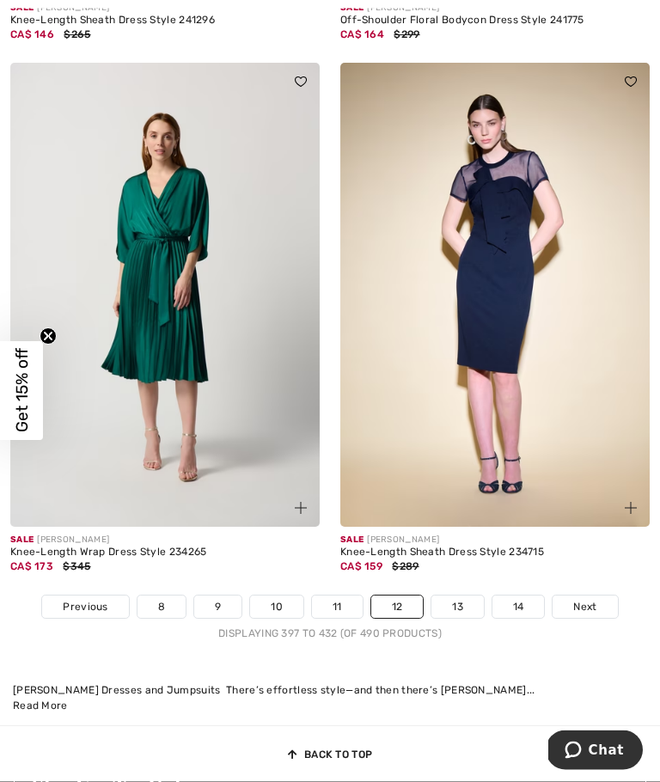
scroll to position [9573, 0]
click at [457, 596] on link "13" at bounding box center [458, 607] width 52 height 22
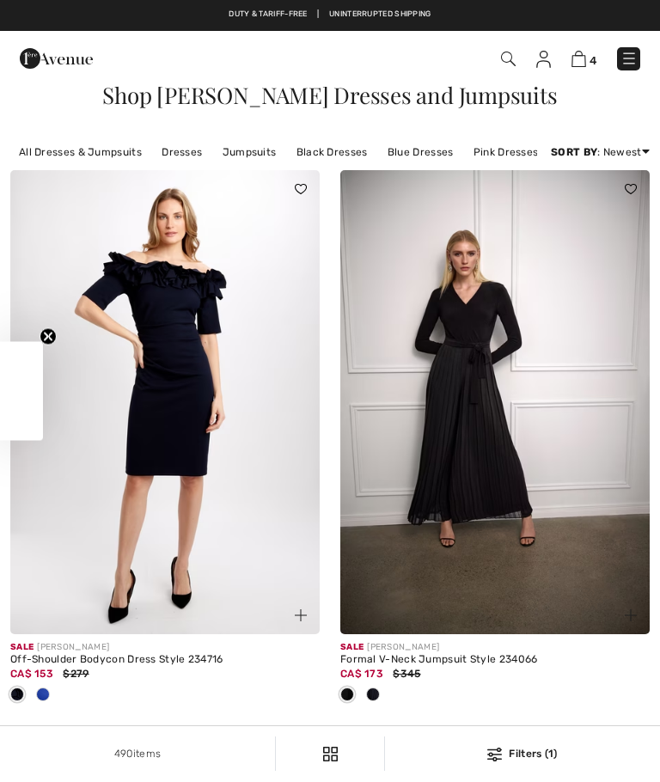
checkbox input "true"
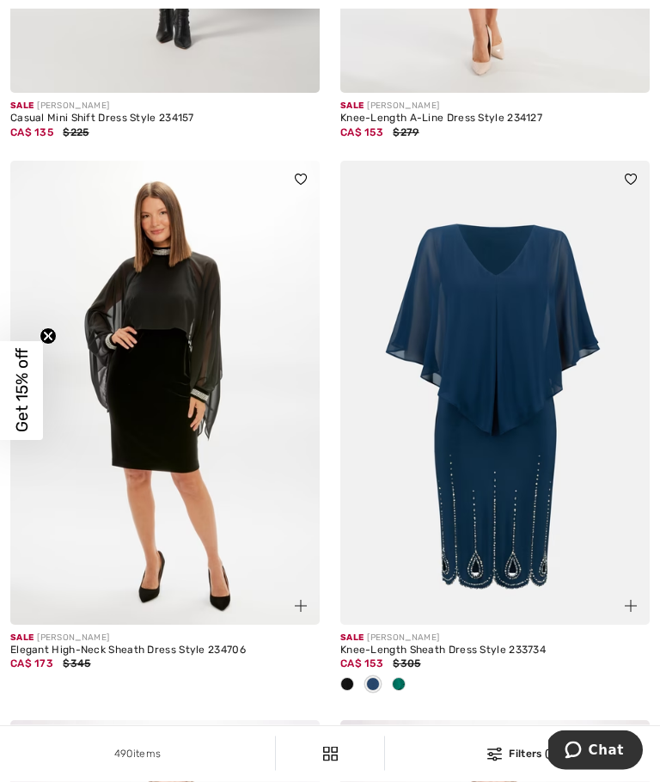
scroll to position [1103, 0]
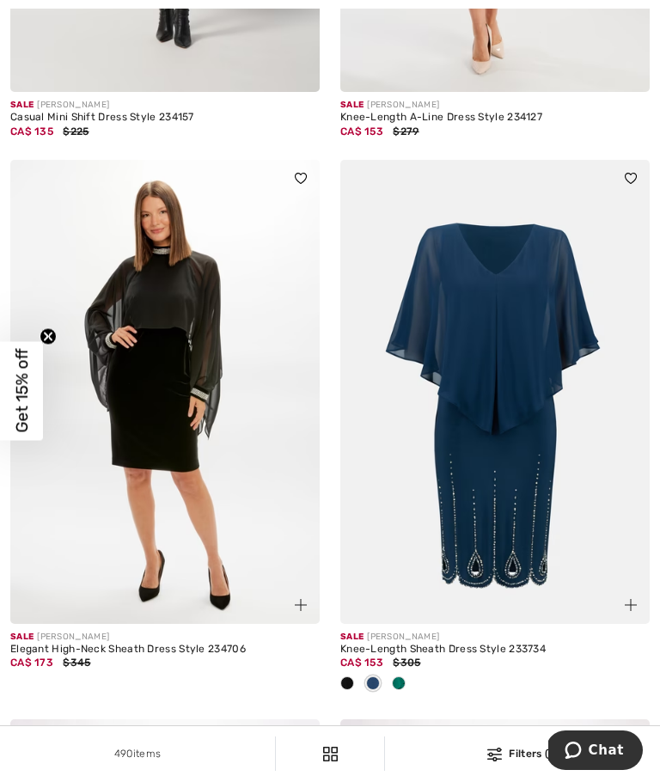
click at [409, 681] on div at bounding box center [399, 684] width 26 height 28
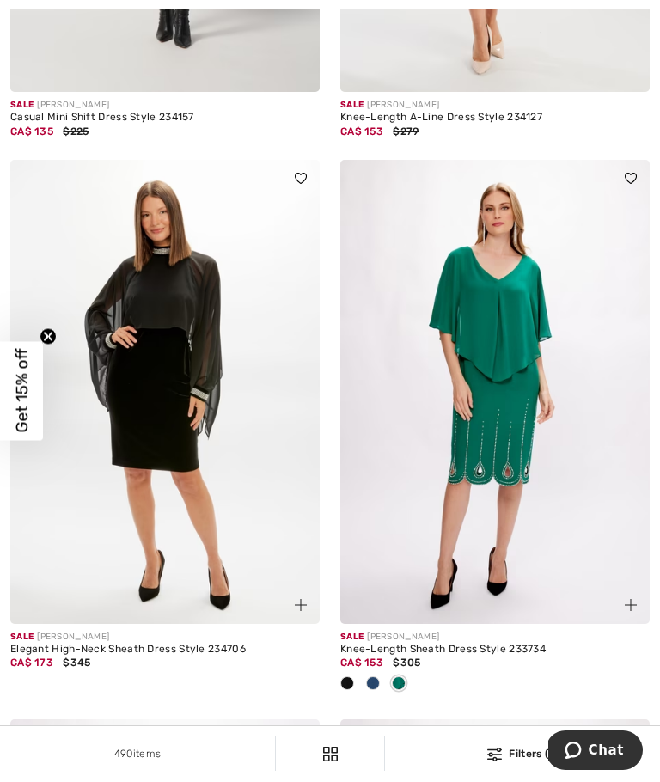
click at [377, 683] on span at bounding box center [373, 684] width 14 height 14
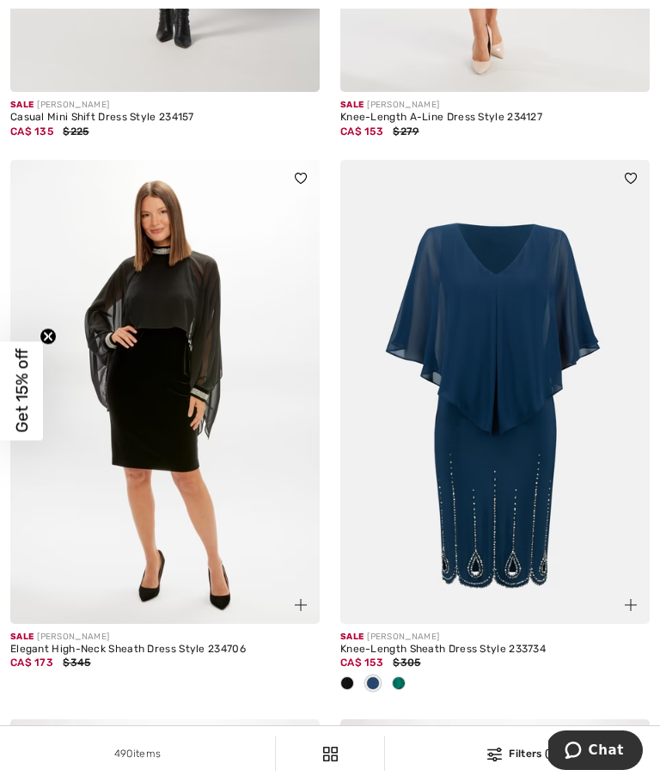
click at [357, 709] on div "Sale [PERSON_NAME] Knee-Length Sheath Dress Style 233734 CA$ 153 $305" at bounding box center [494, 672] width 309 height 96
click at [352, 680] on span at bounding box center [347, 684] width 14 height 14
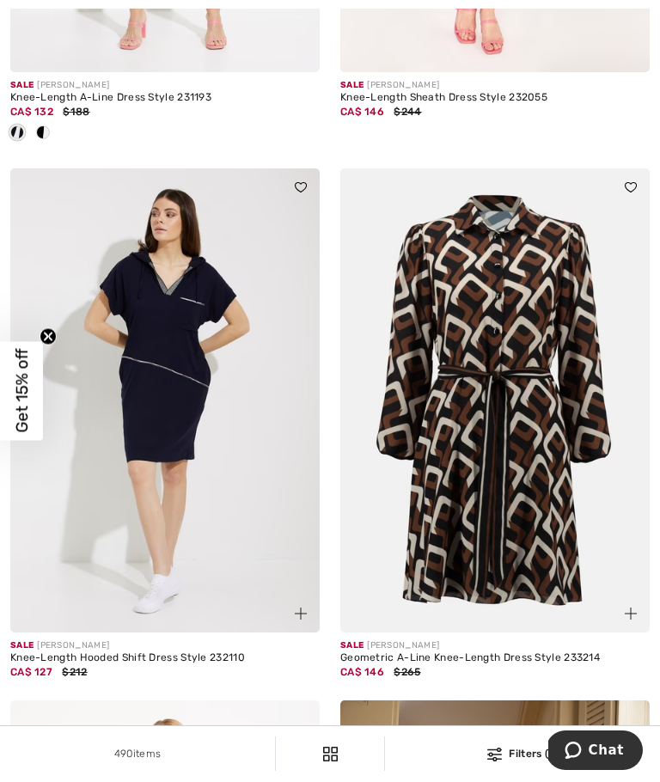
scroll to position [7370, 0]
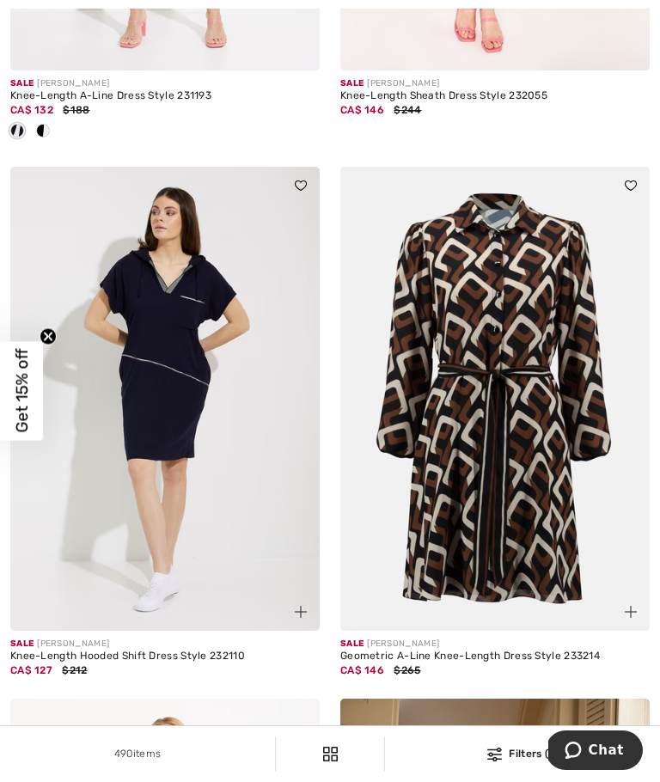
click at [170, 651] on div "Knee-Length Hooded Shift Dress Style 232110" at bounding box center [164, 657] width 309 height 12
click at [210, 584] on img at bounding box center [164, 399] width 309 height 464
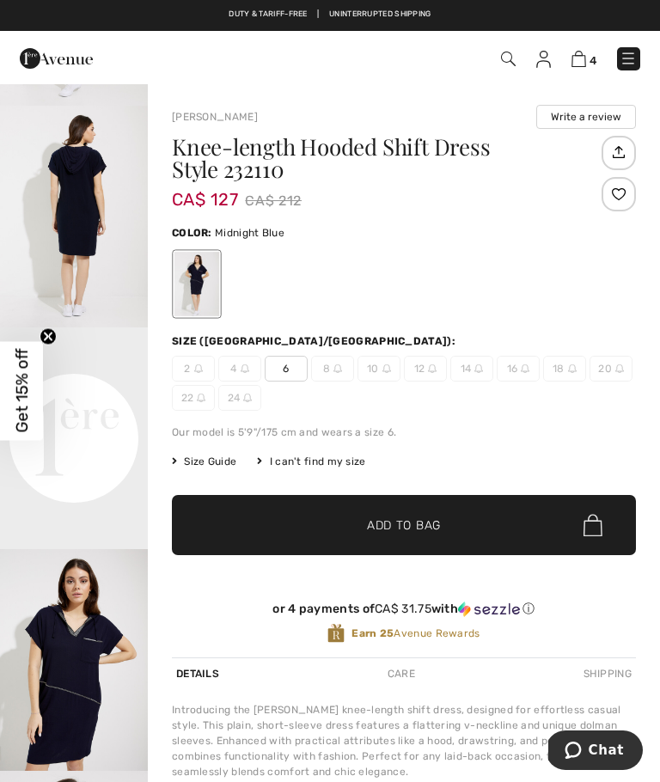
click at [138, 682] on img "3 / 6" at bounding box center [74, 660] width 148 height 222
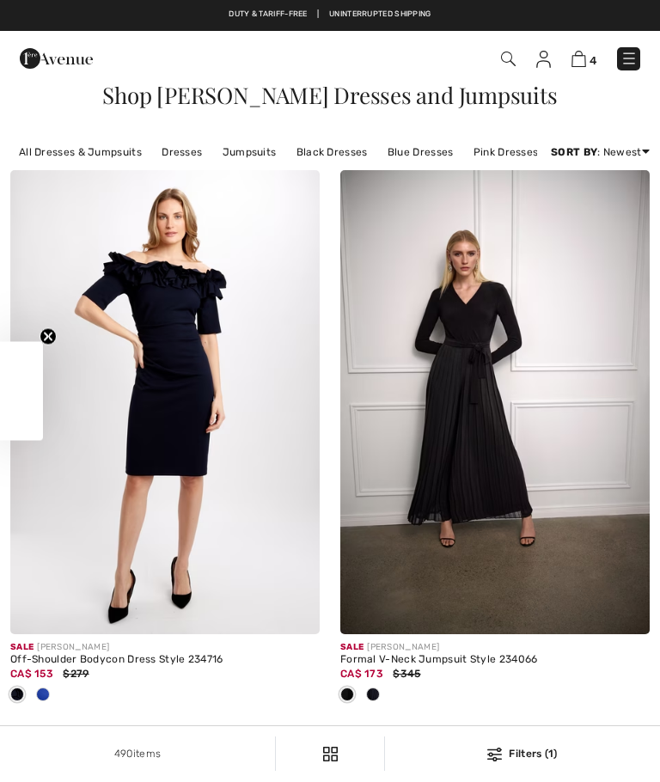
checkbox input "true"
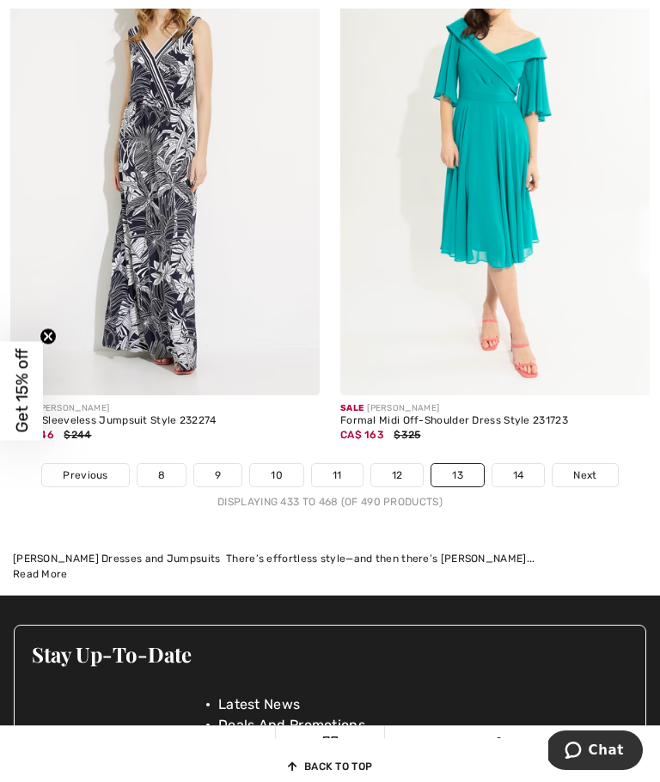
scroll to position [9886, 0]
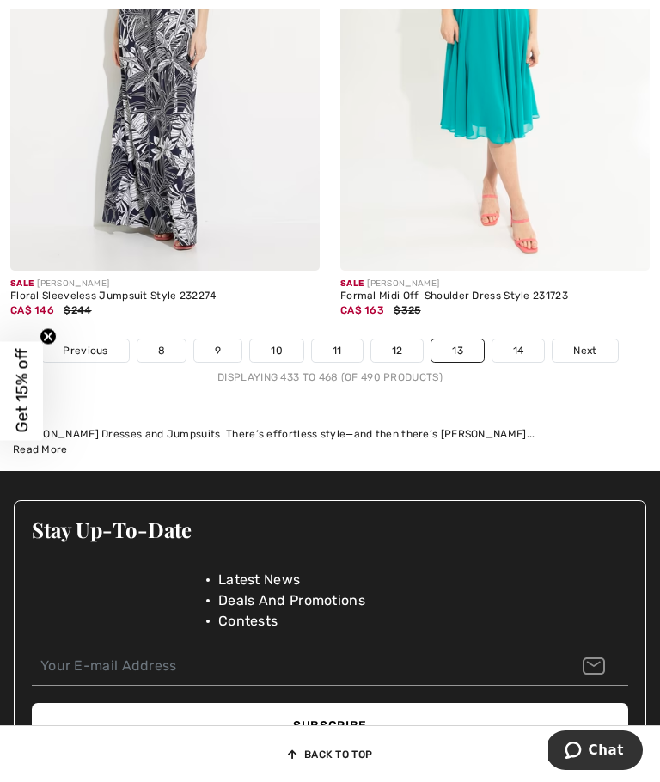
click at [515, 343] on link "14" at bounding box center [519, 351] width 52 height 22
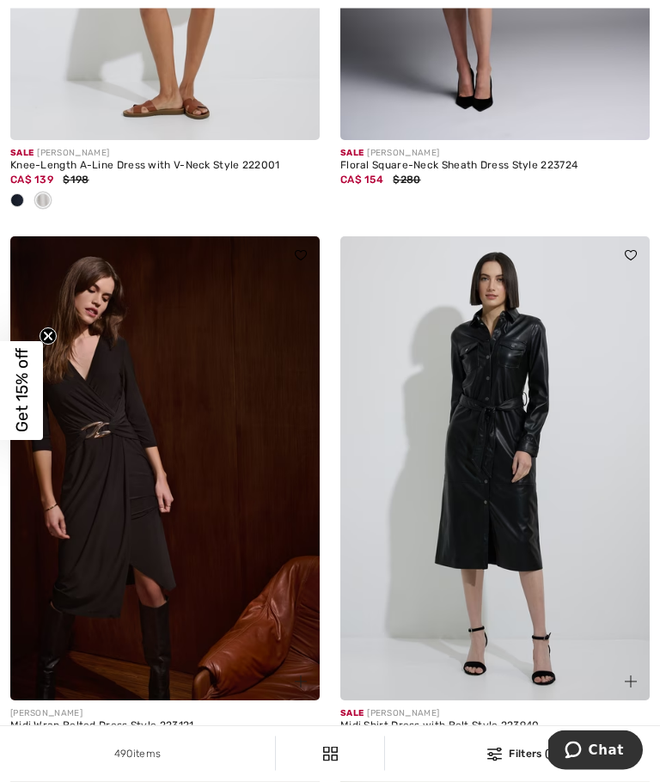
scroll to position [3871, 0]
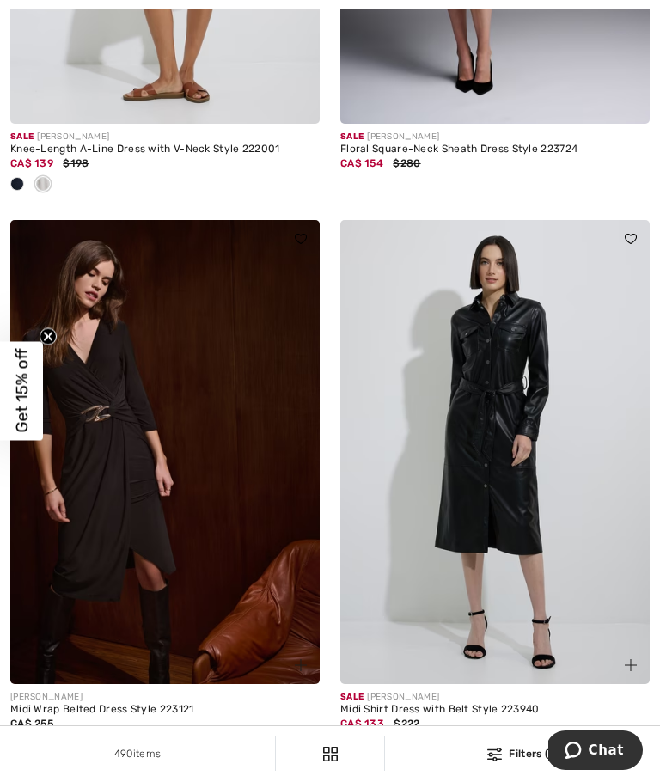
click at [173, 664] on img at bounding box center [164, 452] width 309 height 464
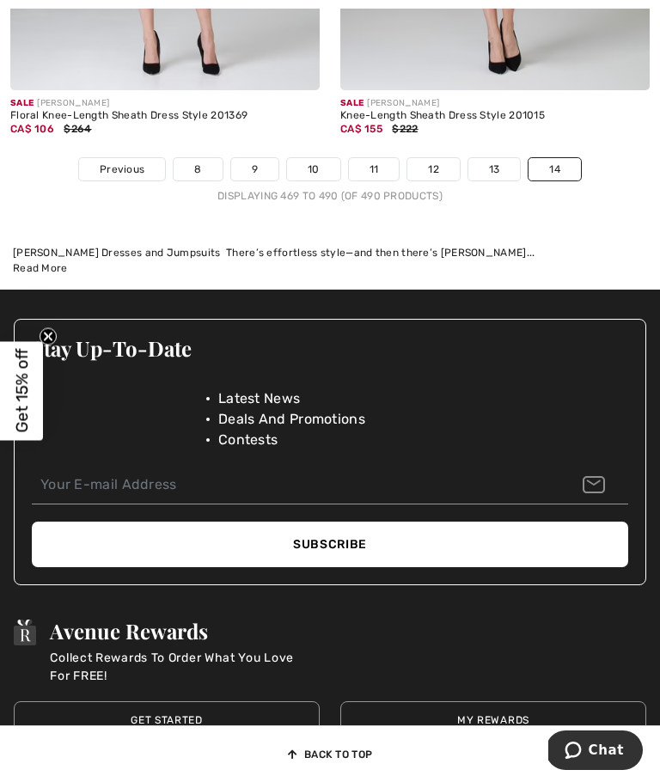
scroll to position [6120, 0]
